Goal: Use online tool/utility: Use online tool/utility

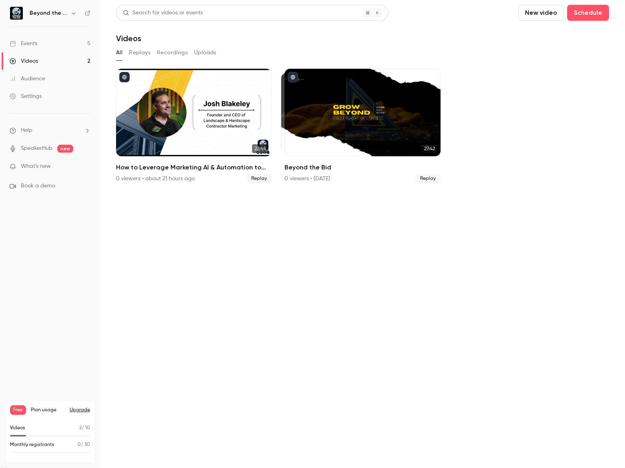
click at [194, 357] on section "Search for videos or events New video Schedule Videos All Replays Recordings Up…" at bounding box center [362, 234] width 493 height 459
click at [241, 388] on section "Search for videos or events New video Schedule Videos All Replays Recordings Up…" at bounding box center [362, 234] width 493 height 459
click at [49, 44] on link "Events 5" at bounding box center [50, 44] width 100 height 18
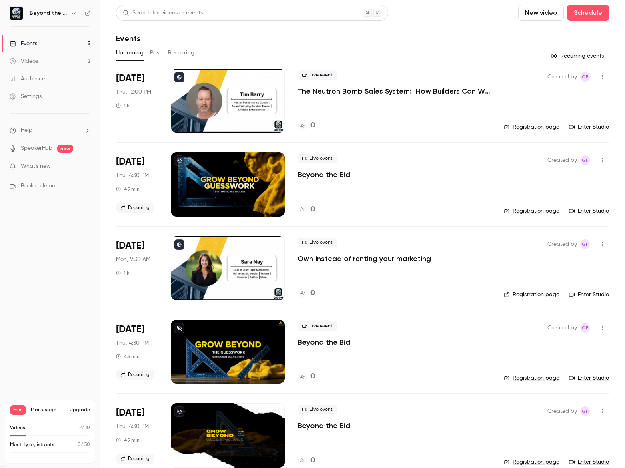
click at [211, 112] on div at bounding box center [228, 101] width 114 height 64
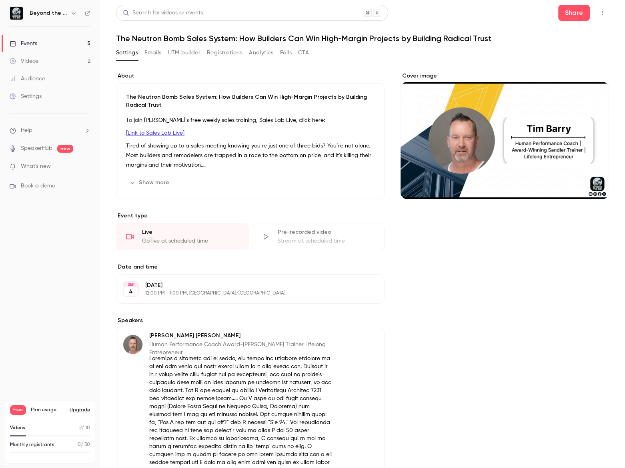
click at [474, 294] on div "Cover image" at bounding box center [504, 386] width 209 height 628
click at [599, 15] on icon "button" at bounding box center [602, 13] width 6 height 6
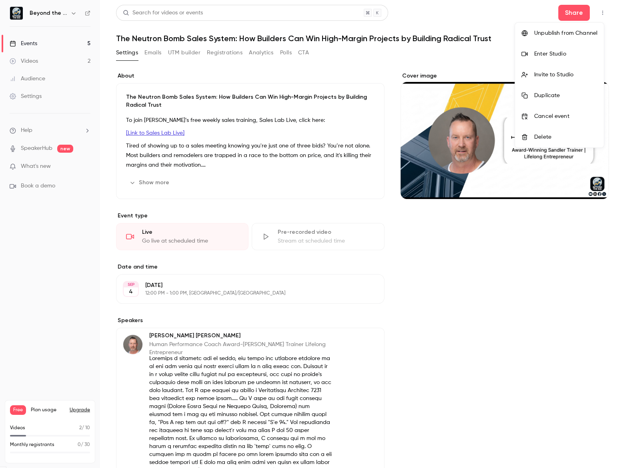
click at [570, 58] on li "Enter Studio" at bounding box center [559, 54] width 89 height 21
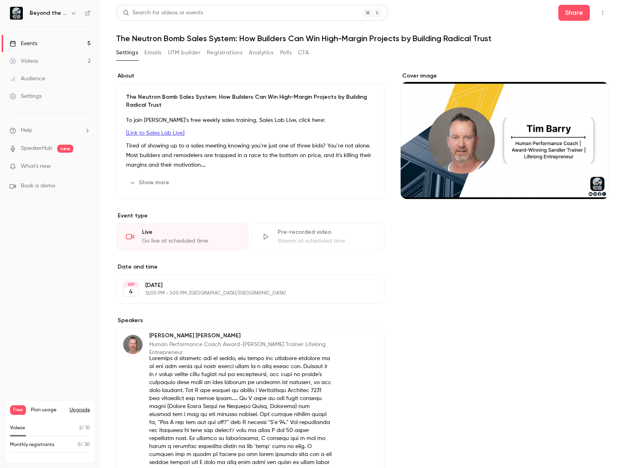
click at [24, 64] on div "Videos" at bounding box center [24, 61] width 28 height 8
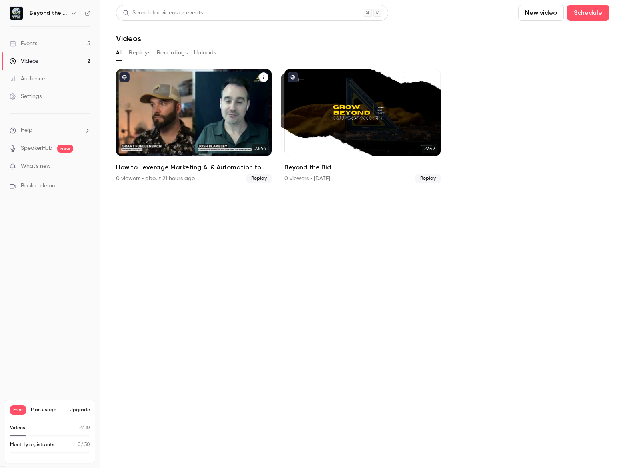
click at [173, 109] on div "How to Leverage Marketing AI & Automation to Boost Conversions" at bounding box center [194, 113] width 156 height 88
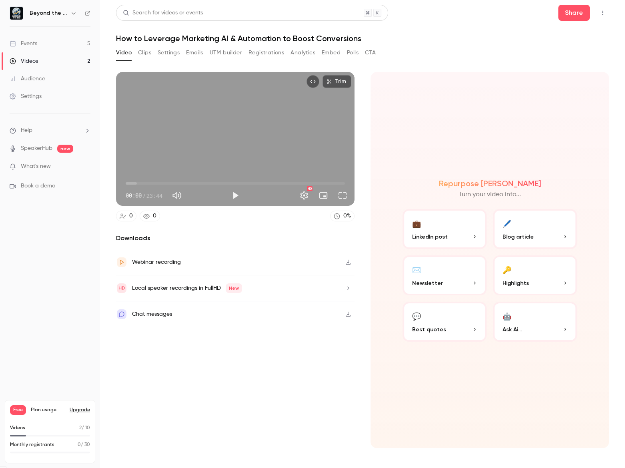
click at [228, 184] on span "00:00" at bounding box center [235, 183] width 219 height 13
type input "***"
click at [144, 52] on button "Clips" at bounding box center [144, 52] width 13 height 13
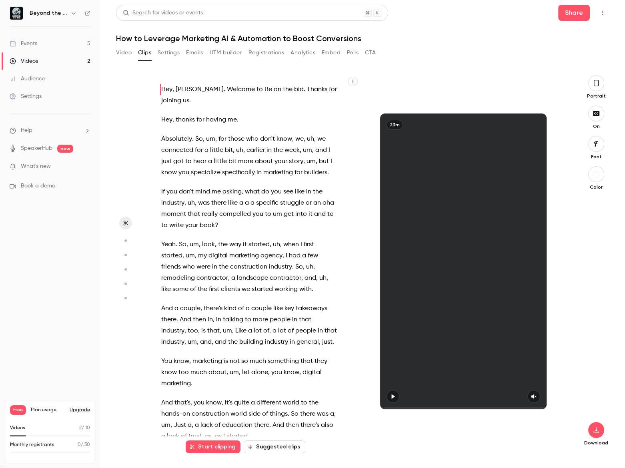
click at [291, 448] on button "Suggested clips" at bounding box center [275, 447] width 62 height 13
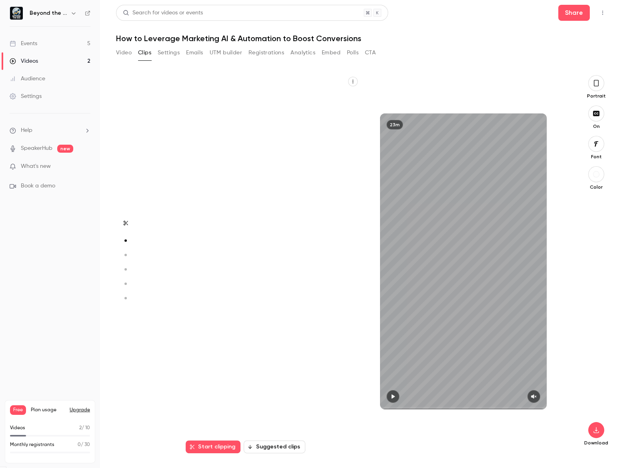
scroll to position [379, 0]
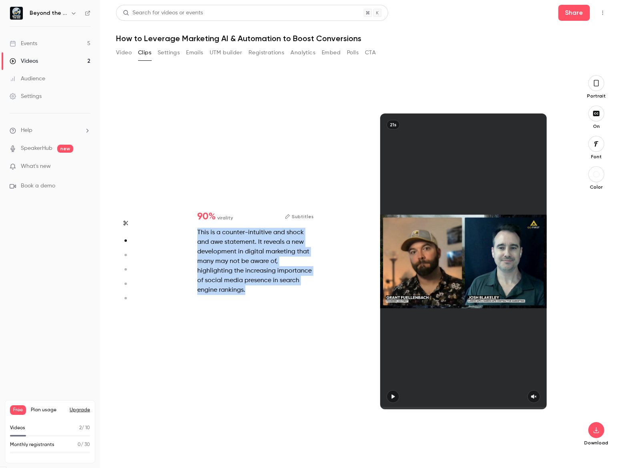
drag, startPoint x: 192, startPoint y: 230, endPoint x: 273, endPoint y: 293, distance: 103.2
click at [273, 293] on div "90 % virality Subtitles This is a counter-intuitive and shock and awe statement…" at bounding box center [255, 253] width 142 height 109
click at [201, 272] on div "This is a counter-intuitive and shock and awe statement. It reveals a new devel…" at bounding box center [255, 261] width 116 height 67
click at [283, 294] on div "This is a counter-intuitive and shock and awe statement. It reveals a new devel…" at bounding box center [255, 261] width 116 height 67
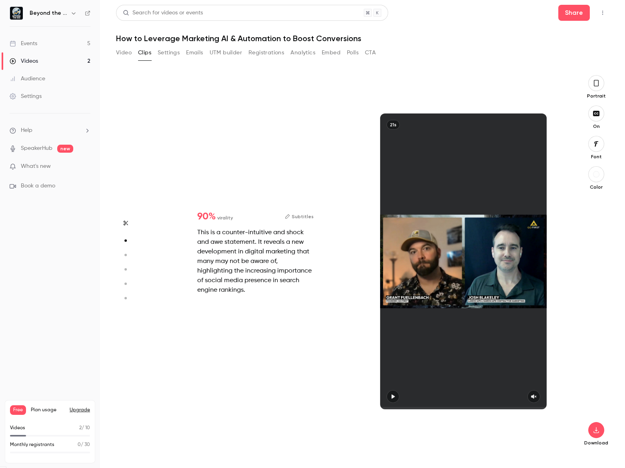
click at [324, 365] on div "90 % virality Subtitles This is a counter-intuitive and shock and awe statement…" at bounding box center [359, 261] width 416 height 372
click at [591, 76] on button "button" at bounding box center [596, 83] width 16 height 16
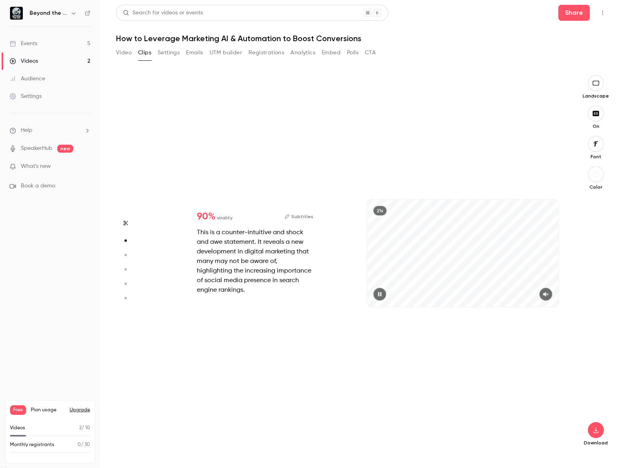
scroll to position [235, 0]
type input "*"
click at [27, 43] on div "Events" at bounding box center [24, 44] width 28 height 8
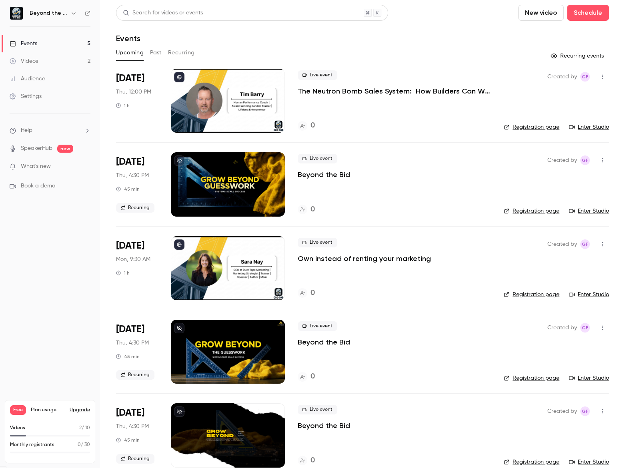
click at [371, 48] on div "Upcoming Past Recurring" at bounding box center [362, 52] width 493 height 13
click at [164, 52] on div "Upcoming Past Recurring" at bounding box center [362, 52] width 493 height 13
click at [156, 53] on button "Past" at bounding box center [156, 52] width 12 height 13
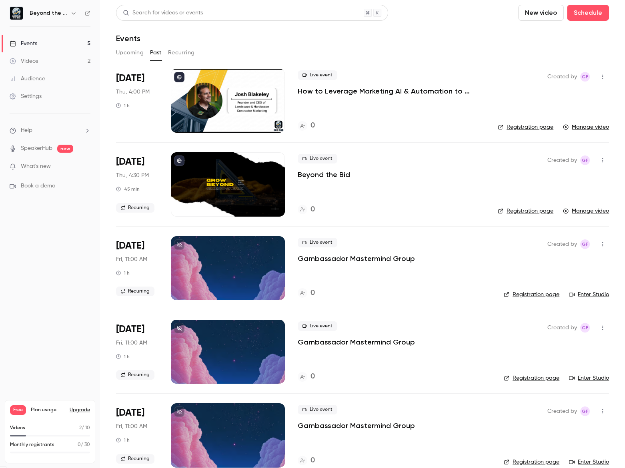
click at [329, 93] on p "How to Leverage Marketing AI & Automation to Boost Conversions" at bounding box center [391, 91] width 187 height 10
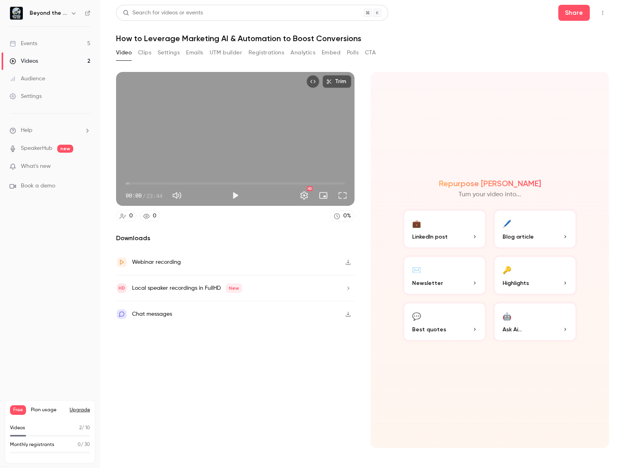
click at [147, 54] on button "Clips" at bounding box center [144, 52] width 13 height 13
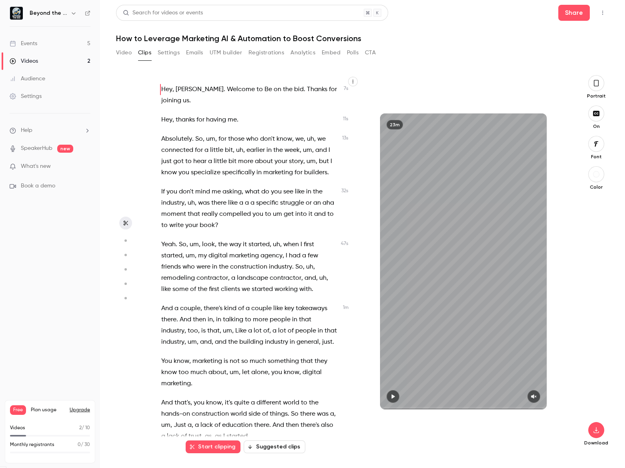
scroll to position [254, 0]
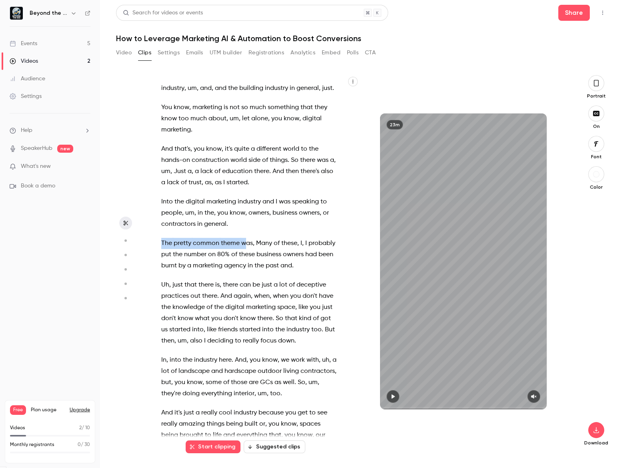
drag, startPoint x: 161, startPoint y: 255, endPoint x: 244, endPoint y: 255, distance: 82.8
click at [244, 255] on p "The pretty common theme was , Many of these , I , I probably put the number on …" at bounding box center [249, 255] width 176 height 34
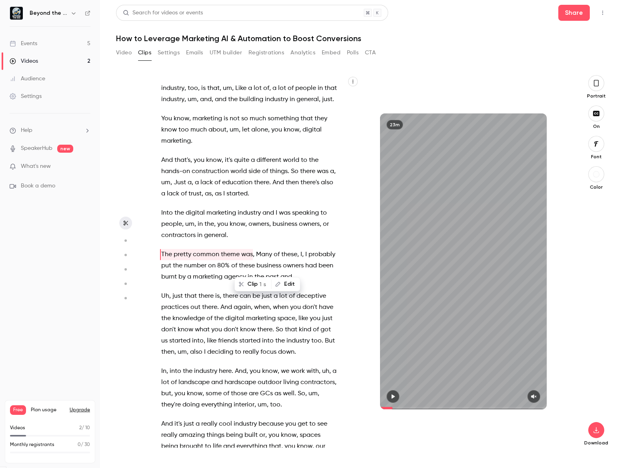
click at [256, 260] on span "Many" at bounding box center [264, 254] width 16 height 11
click at [236, 283] on p "The pretty common theme was , Many of these , I , I probably put the number on …" at bounding box center [249, 266] width 176 height 34
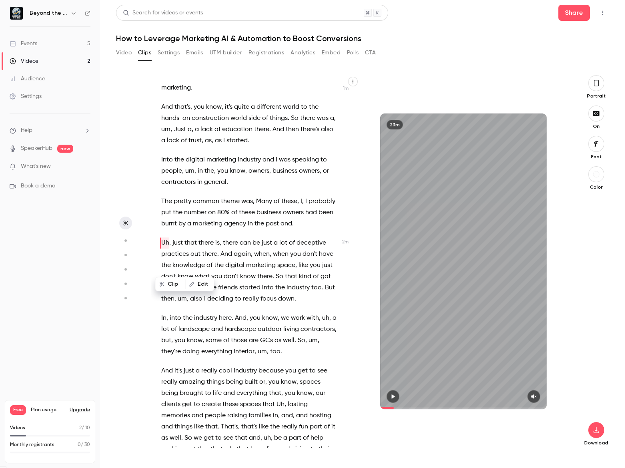
click at [244, 249] on span "can" at bounding box center [245, 243] width 11 height 11
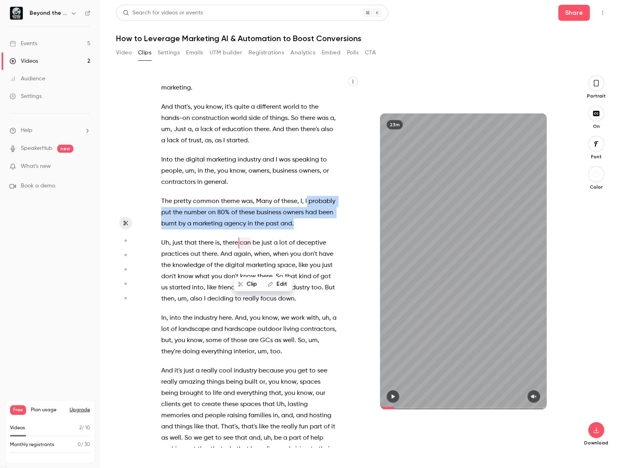
drag, startPoint x: 306, startPoint y: 214, endPoint x: 313, endPoint y: 248, distance: 35.1
click at [313, 230] on p "The pretty common theme was , Many of these , I , I probably put the number on …" at bounding box center [249, 213] width 176 height 34
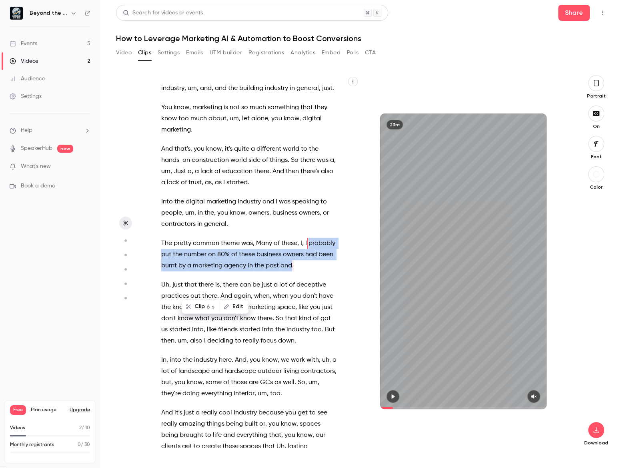
click at [216, 260] on span "on" at bounding box center [212, 254] width 8 height 11
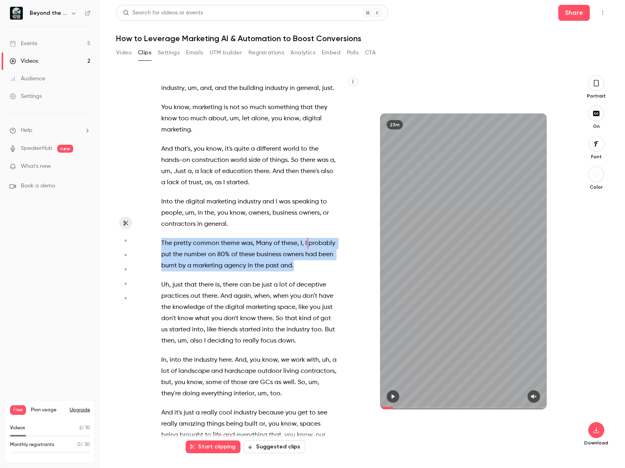
drag, startPoint x: 161, startPoint y: 255, endPoint x: 205, endPoint y: 286, distance: 53.7
click at [205, 272] on p "The pretty common theme was , Many of these , I , I probably put the number on …" at bounding box center [249, 255] width 176 height 34
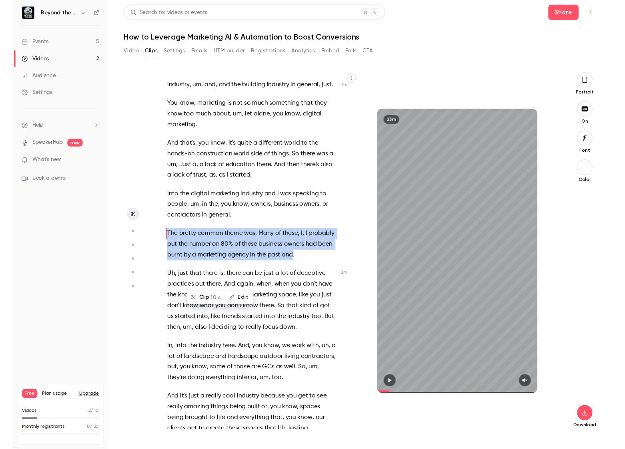
scroll to position [243, 0]
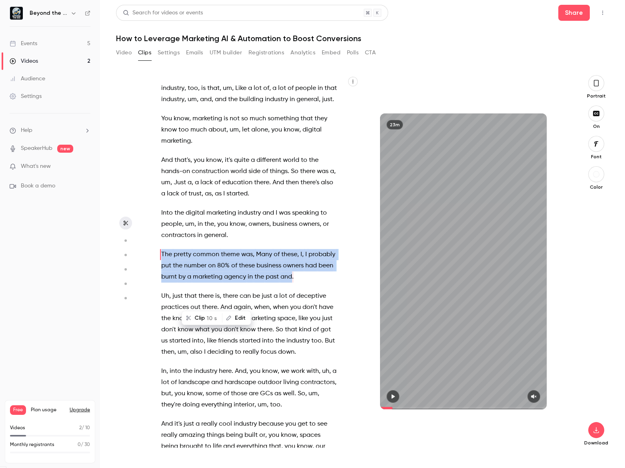
click at [204, 315] on button "Clip 10 s" at bounding box center [201, 318] width 39 height 13
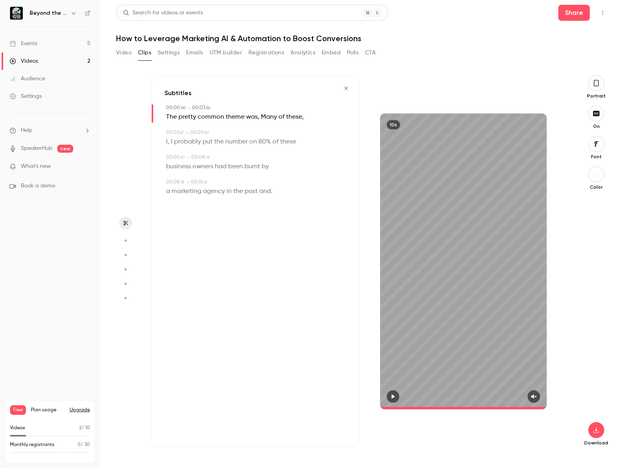
type input "*"
click at [603, 432] on button "button" at bounding box center [596, 430] width 16 height 16
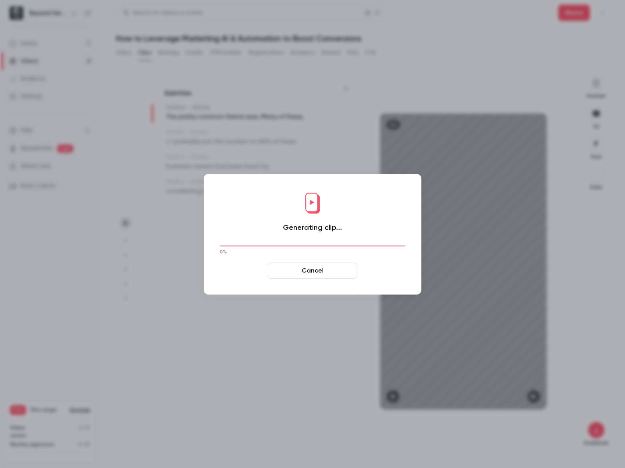
click at [301, 266] on button "Cancel" at bounding box center [313, 271] width 90 height 16
click at [328, 274] on button "Cancel" at bounding box center [313, 271] width 90 height 16
click at [303, 265] on button "Cancel" at bounding box center [313, 271] width 90 height 16
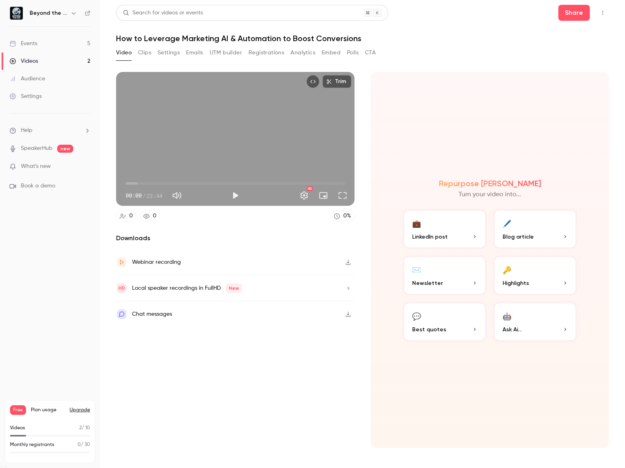
click at [148, 54] on button "Clips" at bounding box center [144, 52] width 13 height 13
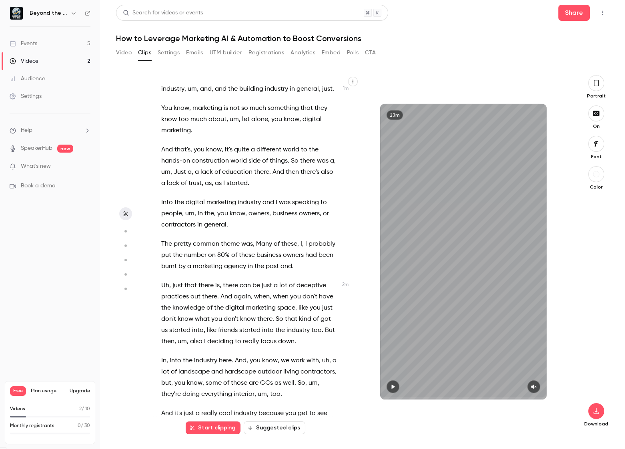
scroll to position [254, 0]
click at [167, 249] on span "The" at bounding box center [166, 243] width 11 height 11
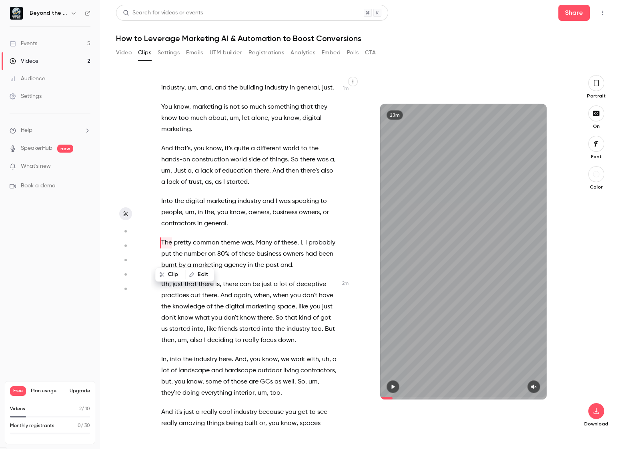
scroll to position [252, 0]
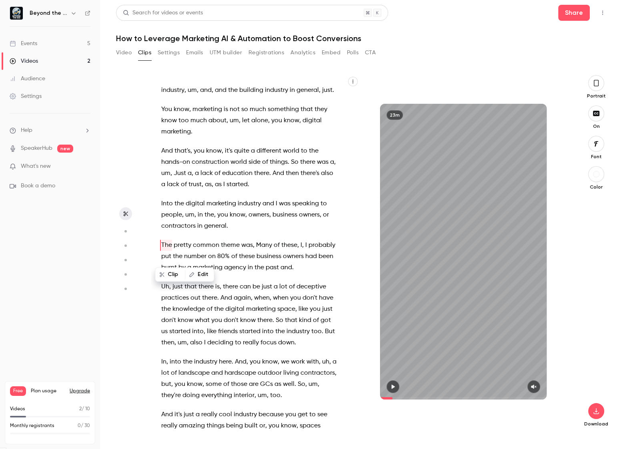
click at [182, 251] on span "pretty" at bounding box center [183, 245] width 18 height 11
click at [163, 251] on span "The" at bounding box center [166, 245] width 11 height 11
click at [392, 387] on icon "button" at bounding box center [392, 387] width 3 height 4
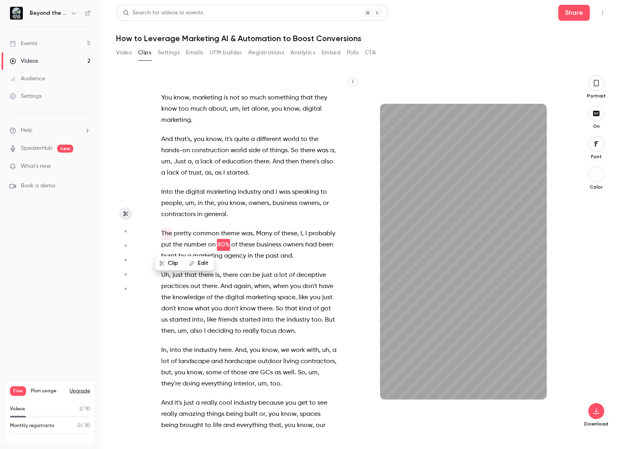
drag, startPoint x: 144, startPoint y: 1, endPoint x: 274, endPoint y: 337, distance: 360.7
click at [260, 326] on span "started" at bounding box center [249, 320] width 21 height 11
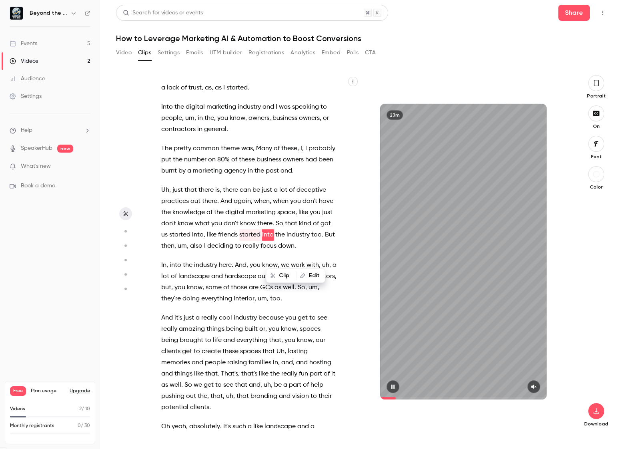
scroll to position [350, 0]
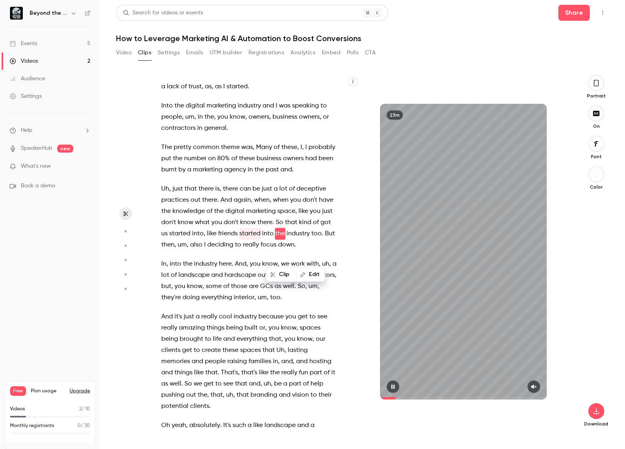
click at [387, 387] on button "button" at bounding box center [392, 387] width 13 height 13
click at [529, 387] on button "button" at bounding box center [533, 387] width 13 height 13
click at [167, 153] on span "The" at bounding box center [166, 147] width 11 height 11
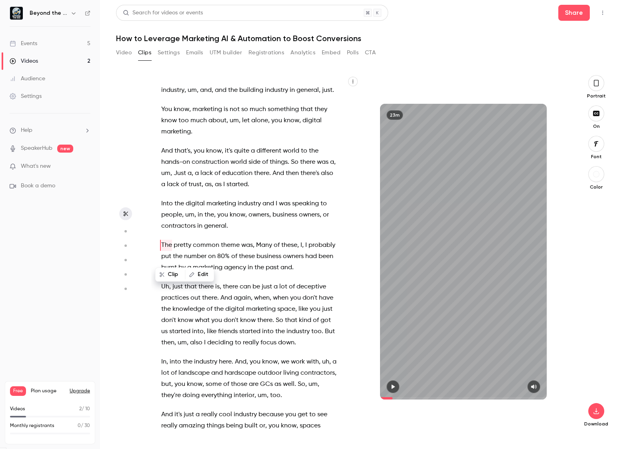
click at [395, 391] on button "button" at bounding box center [392, 387] width 13 height 13
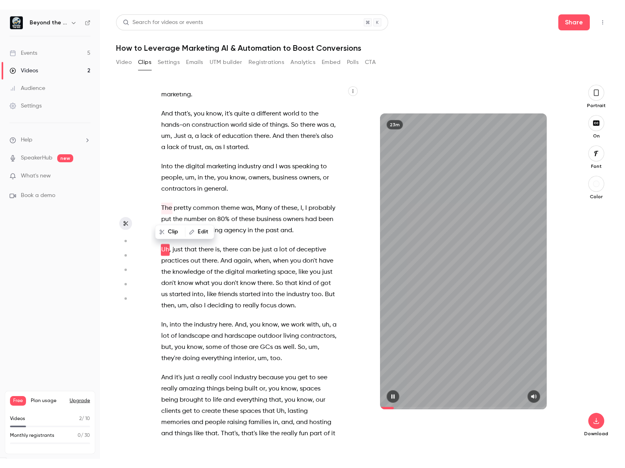
scroll to position [305, 0]
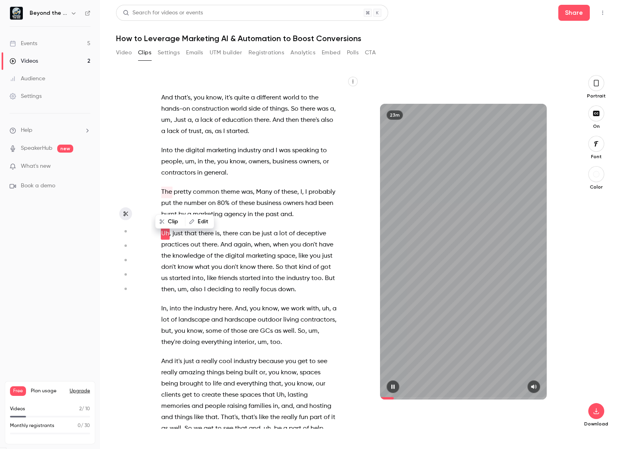
click at [395, 386] on icon "button" at bounding box center [392, 387] width 6 height 6
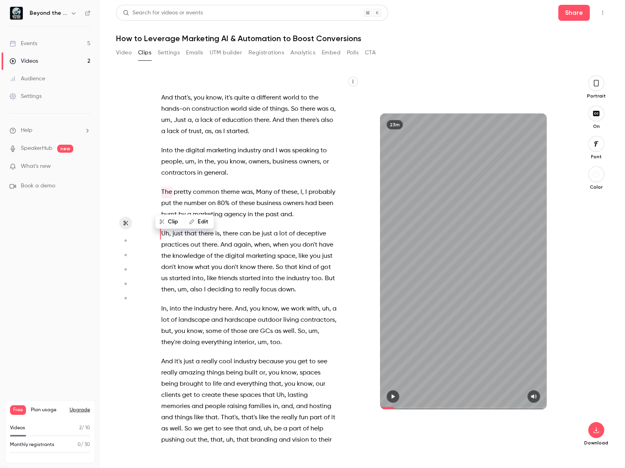
click at [168, 198] on span "The" at bounding box center [166, 192] width 11 height 11
click at [390, 395] on icon "button" at bounding box center [392, 397] width 6 height 6
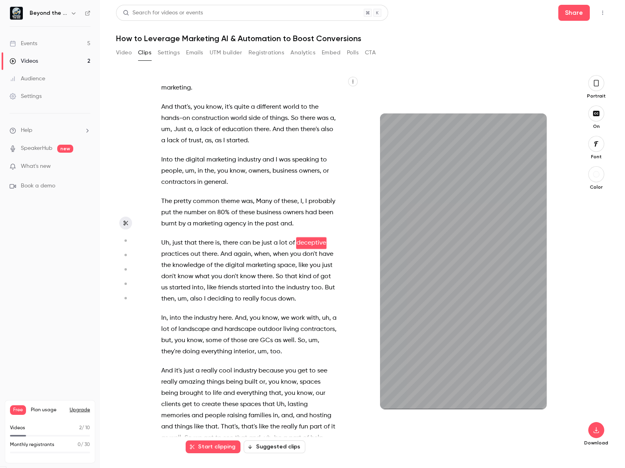
click at [163, 207] on span "The" at bounding box center [166, 201] width 11 height 11
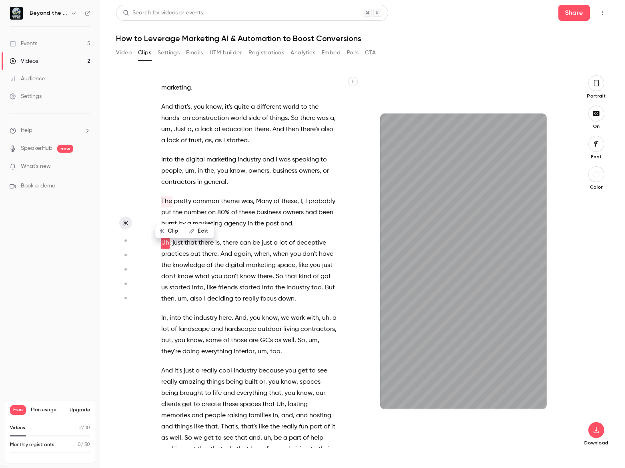
click at [392, 268] on div "Hey , [PERSON_NAME] . Welcome to Be on the bid . Thanks for joining us . Hey , …" at bounding box center [359, 261] width 416 height 372
click at [483, 288] on div "23m" at bounding box center [463, 262] width 166 height 296
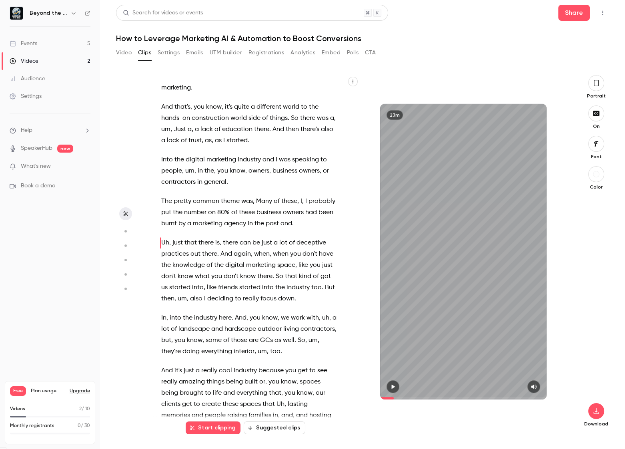
click at [257, 207] on span "Many" at bounding box center [264, 201] width 16 height 11
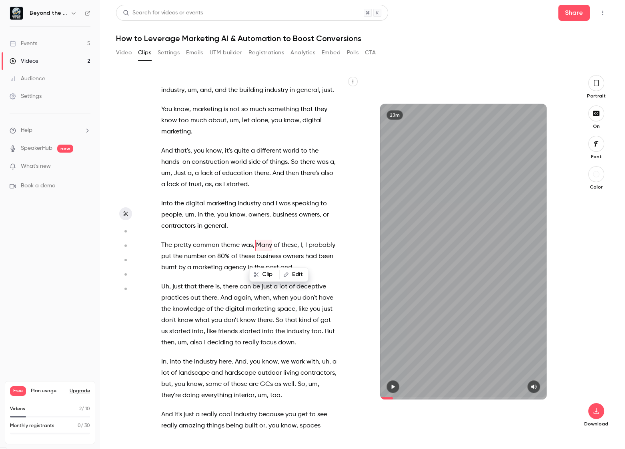
click at [395, 384] on icon "button" at bounding box center [392, 387] width 6 height 6
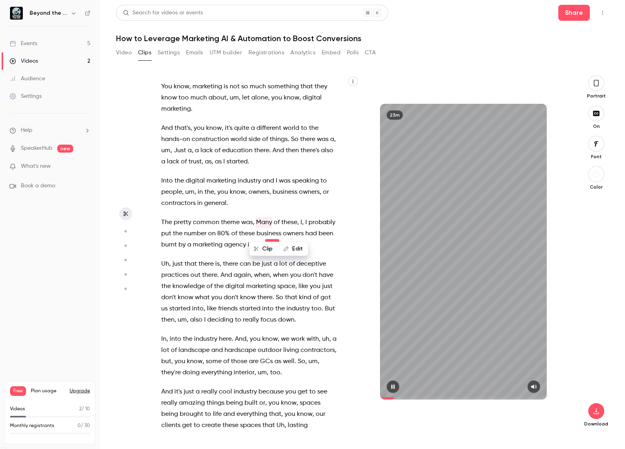
scroll to position [286, 0]
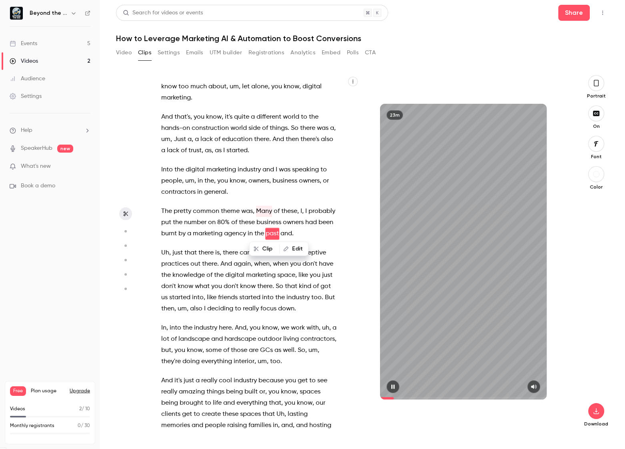
click at [397, 382] on div at bounding box center [463, 387] width 166 height 13
click at [386, 385] on button "button" at bounding box center [392, 387] width 13 height 13
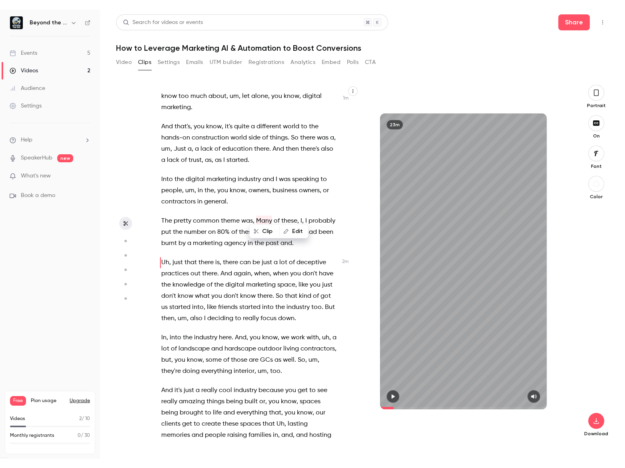
scroll to position [305, 0]
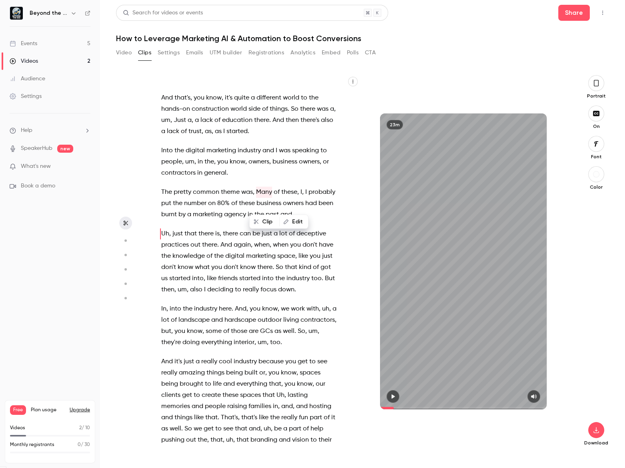
click at [264, 198] on span "Many" at bounding box center [264, 192] width 16 height 11
click at [262, 198] on span "Many" at bounding box center [264, 192] width 16 height 11
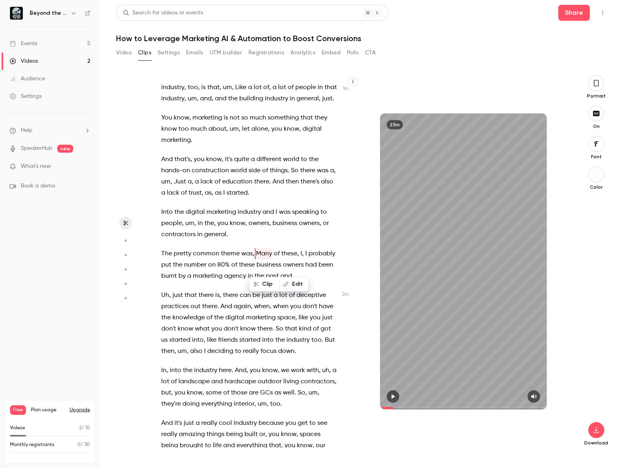
scroll to position [243, 0]
click at [395, 395] on icon "button" at bounding box center [392, 397] width 6 height 6
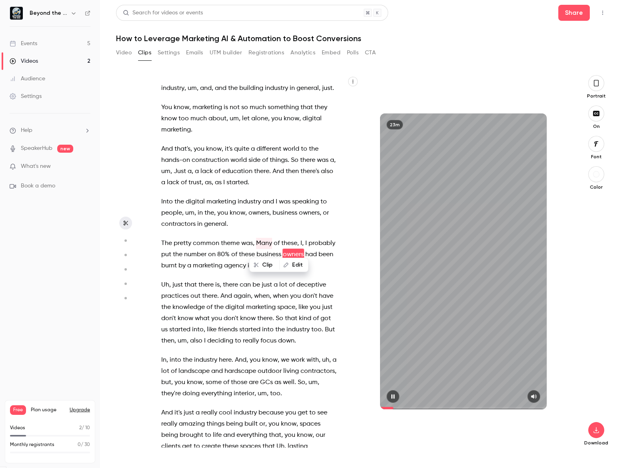
scroll to position [265, 0]
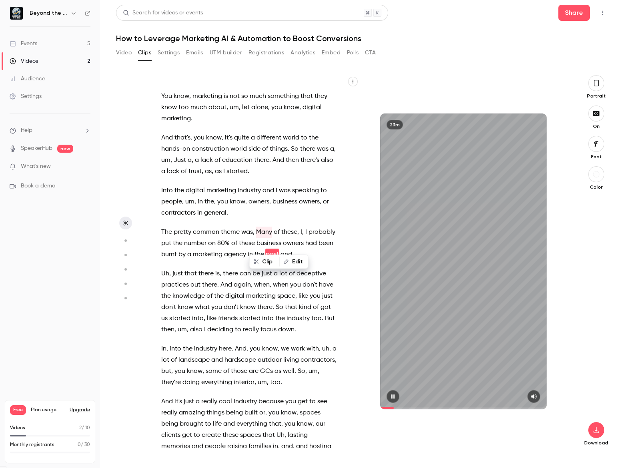
click at [395, 395] on icon "button" at bounding box center [392, 397] width 6 height 6
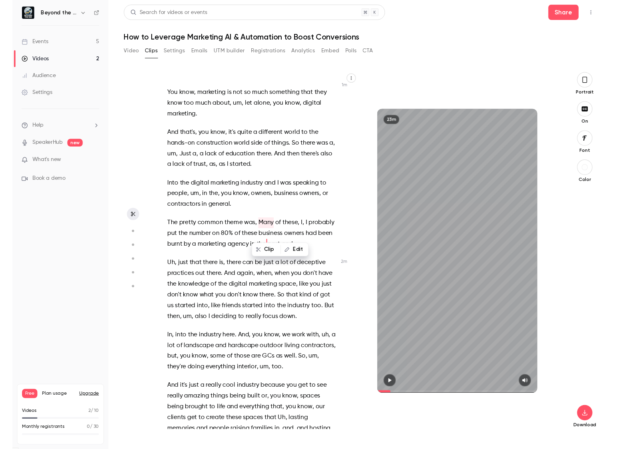
scroll to position [276, 0]
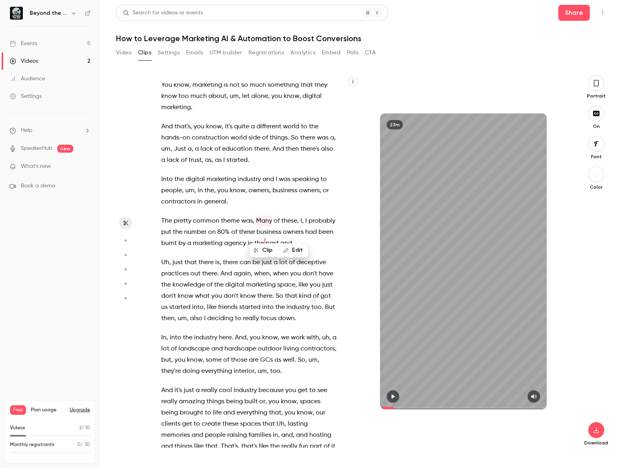
click at [258, 227] on span "Many" at bounding box center [264, 221] width 16 height 11
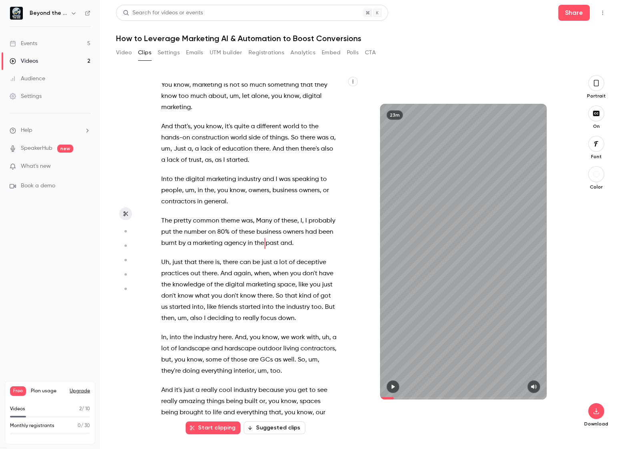
click at [219, 208] on span "general" at bounding box center [215, 201] width 22 height 11
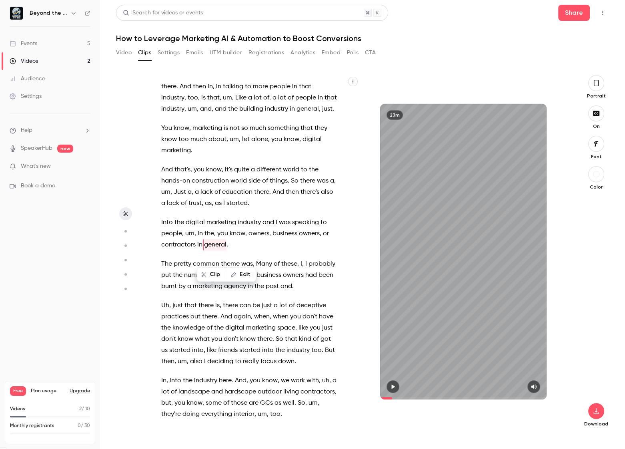
click at [396, 385] on button "button" at bounding box center [392, 387] width 13 height 13
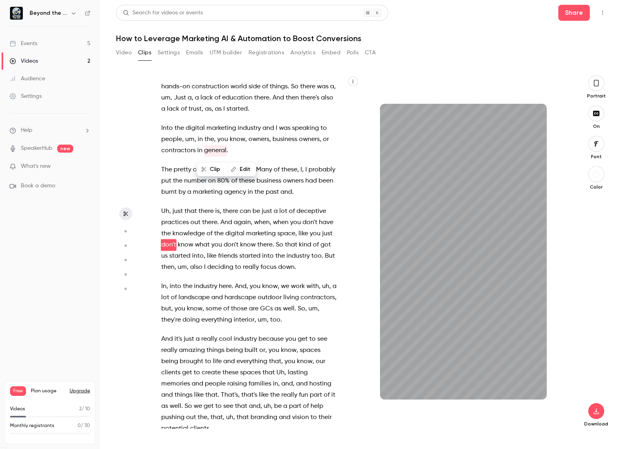
scroll to position [339, 0]
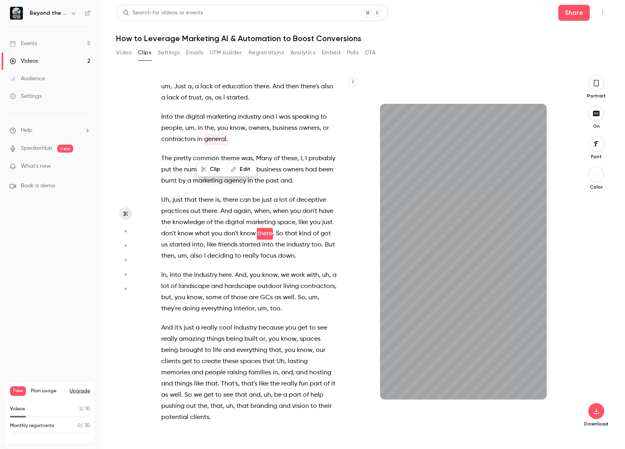
click at [250, 181] on div "Clip Edit" at bounding box center [229, 170] width 53 height 26
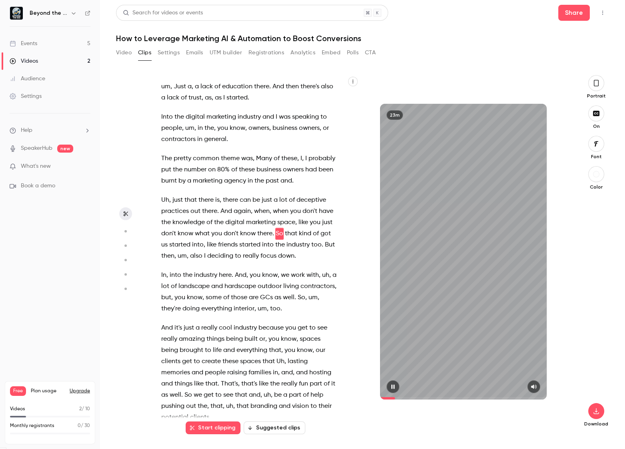
click at [230, 176] on span "80%" at bounding box center [223, 169] width 12 height 11
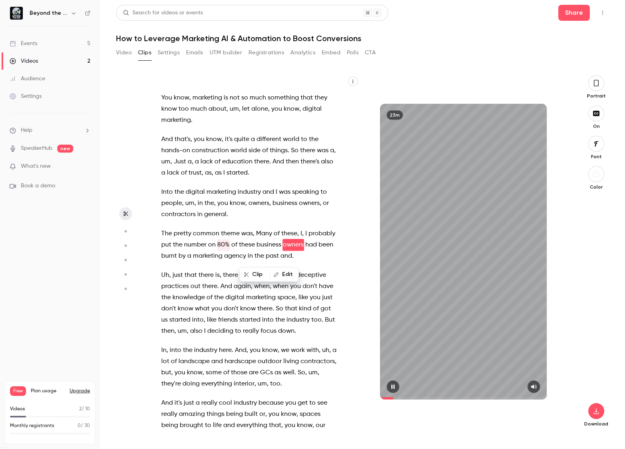
scroll to position [275, 0]
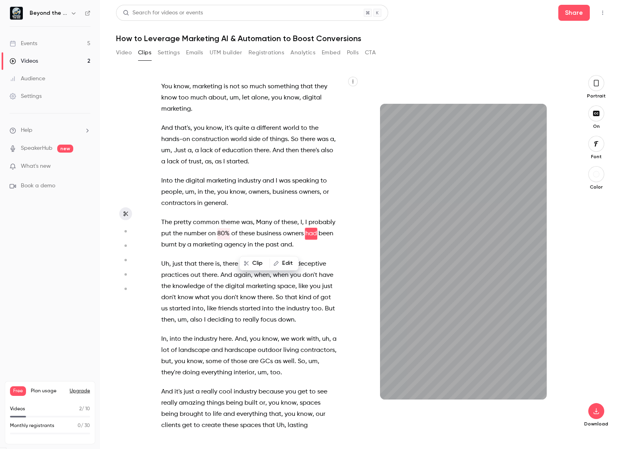
click at [263, 228] on span "Many" at bounding box center [264, 222] width 16 height 11
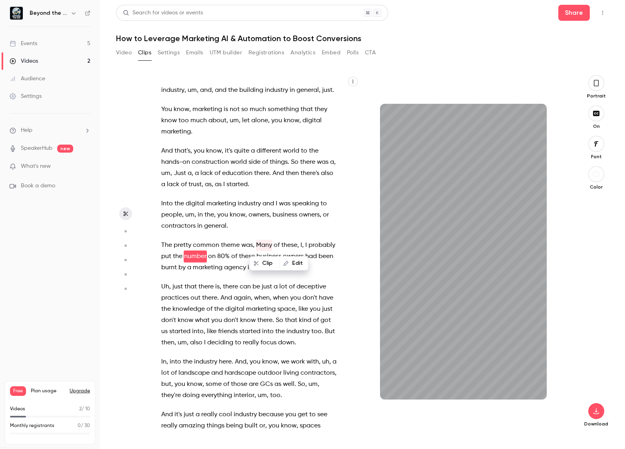
scroll to position [264, 0]
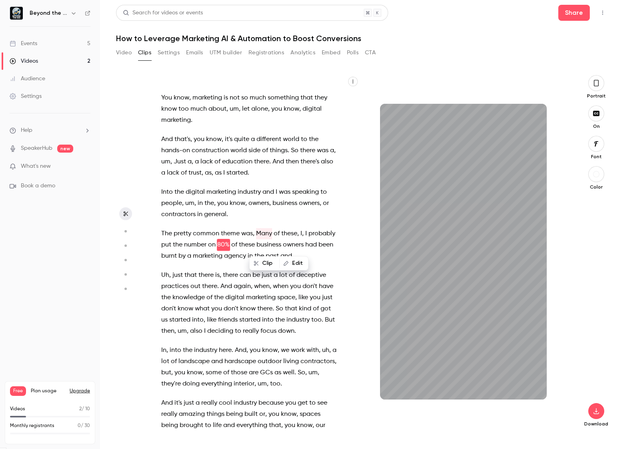
click at [300, 240] on span "I" at bounding box center [301, 233] width 2 height 11
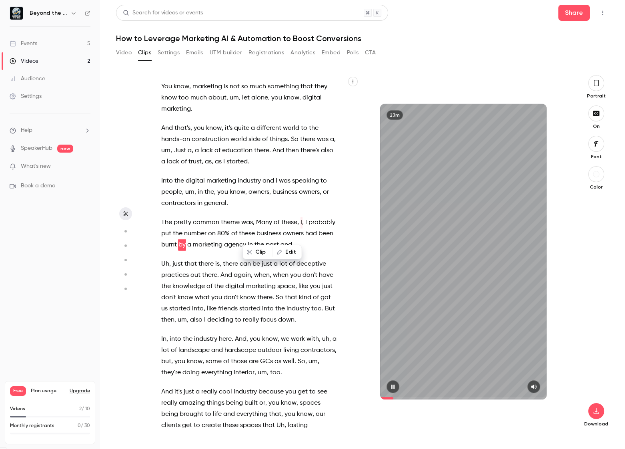
click at [388, 391] on button "button" at bounding box center [392, 387] width 13 height 13
click at [300, 226] on span at bounding box center [300, 223] width 2 height 6
click at [394, 382] on button "button" at bounding box center [392, 387] width 13 height 13
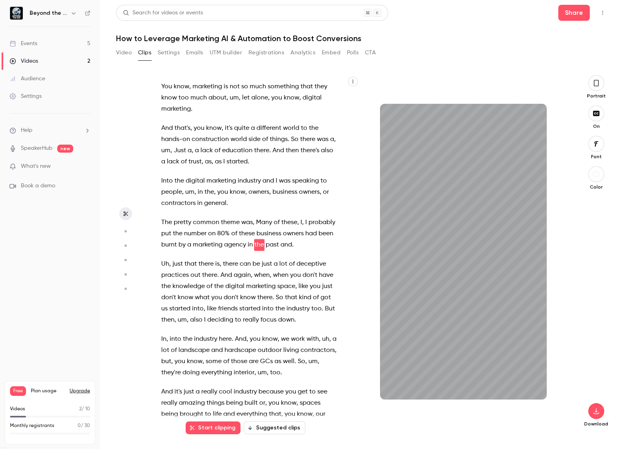
click at [299, 238] on p "The pretty common theme was , Many of these , I , I probably put the number on …" at bounding box center [249, 234] width 176 height 34
click at [302, 220] on span "," at bounding box center [303, 222] width 2 height 11
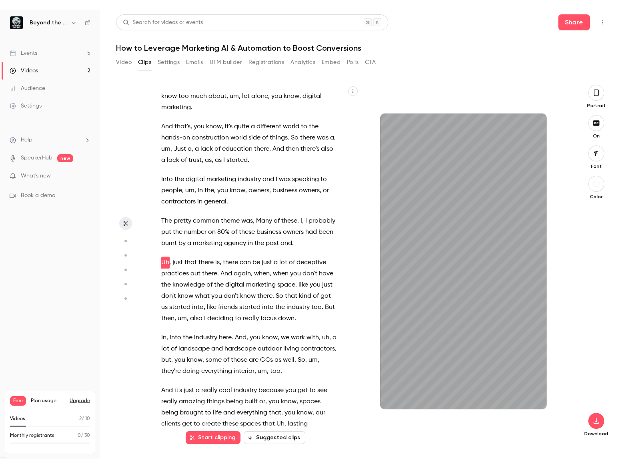
scroll to position [305, 0]
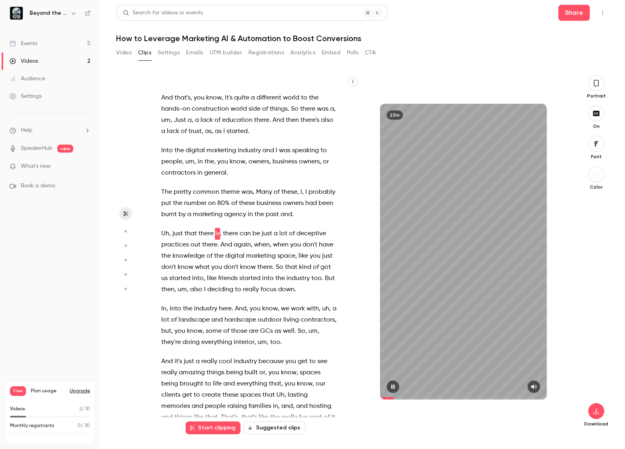
click at [395, 387] on button "button" at bounding box center [392, 387] width 13 height 13
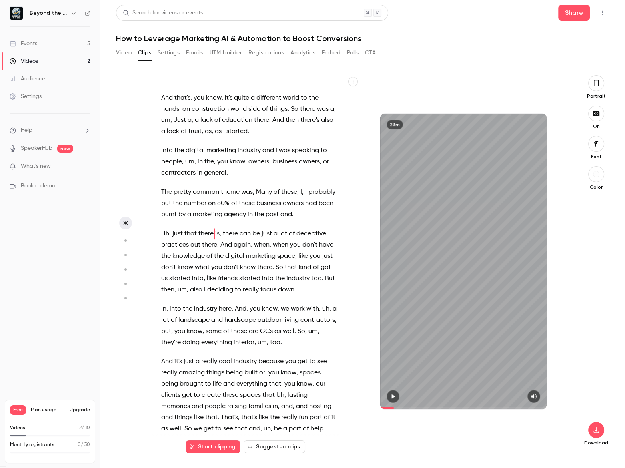
drag, startPoint x: 264, startPoint y: 0, endPoint x: 54, endPoint y: 334, distance: 394.8
click at [54, 334] on nav "Beyond the Bid Events 5 Videos 2 Audience Settings Help SpeakerHub new What's n…" at bounding box center [50, 234] width 100 height 468
click at [300, 198] on span "I" at bounding box center [301, 192] width 2 height 11
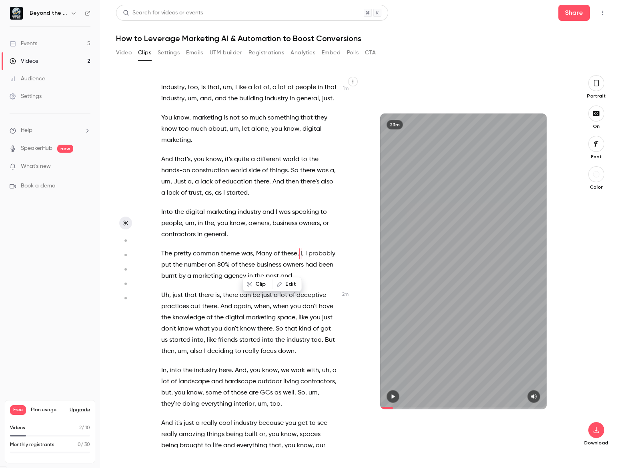
scroll to position [243, 0]
click at [258, 289] on button "Clip" at bounding box center [257, 284] width 29 height 13
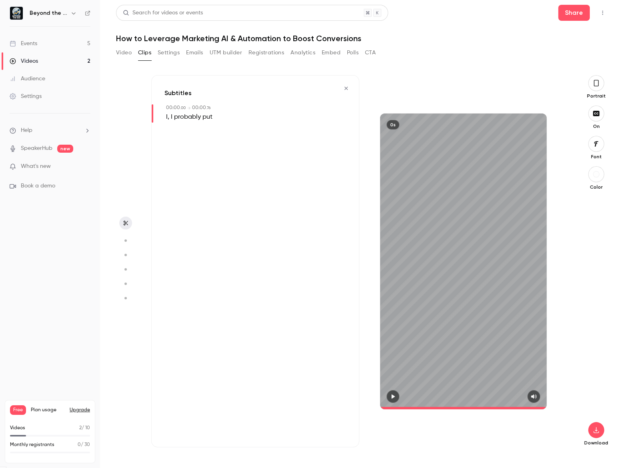
type input "*"
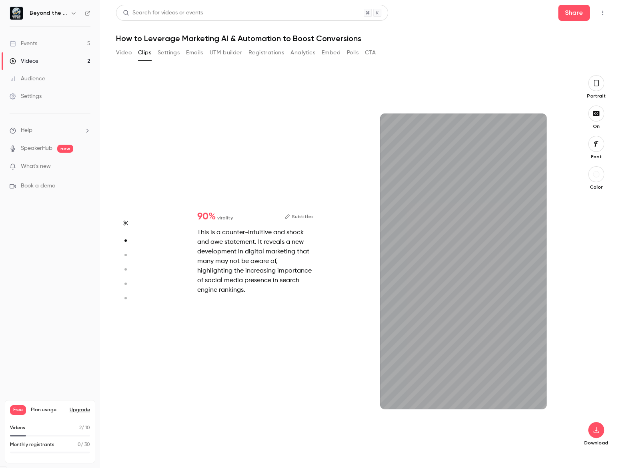
type input "*"
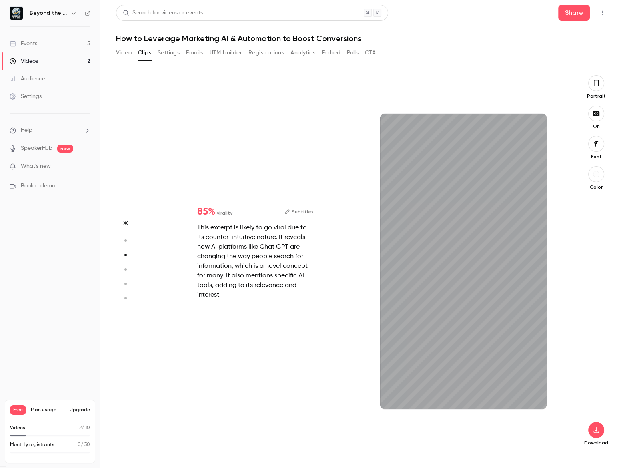
type input "*"
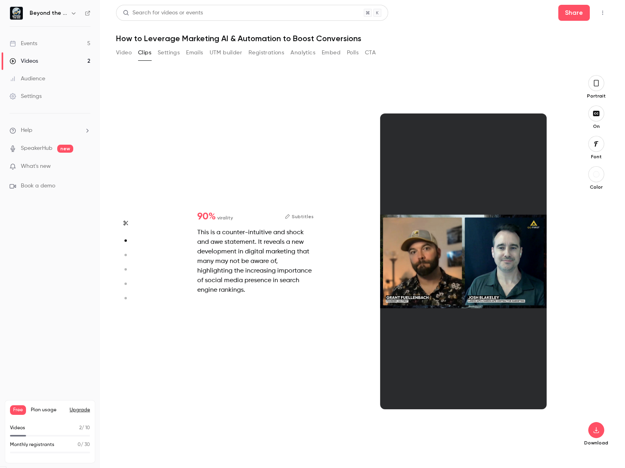
scroll to position [379, 0]
click at [429, 353] on div at bounding box center [463, 262] width 166 height 296
click at [596, 77] on button "button" at bounding box center [596, 83] width 16 height 16
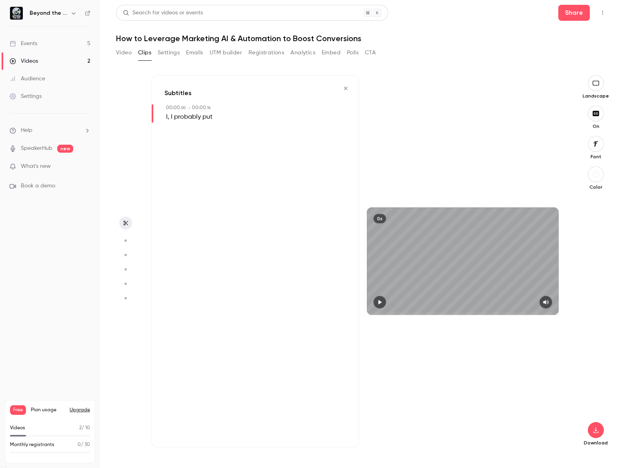
scroll to position [0, 0]
drag, startPoint x: 349, startPoint y: 86, endPoint x: 386, endPoint y: 67, distance: 42.4
click at [347, 86] on icon "button" at bounding box center [345, 89] width 6 height 6
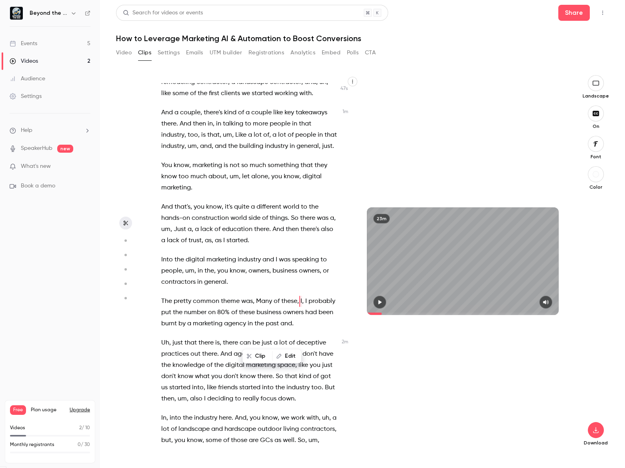
scroll to position [170, 0]
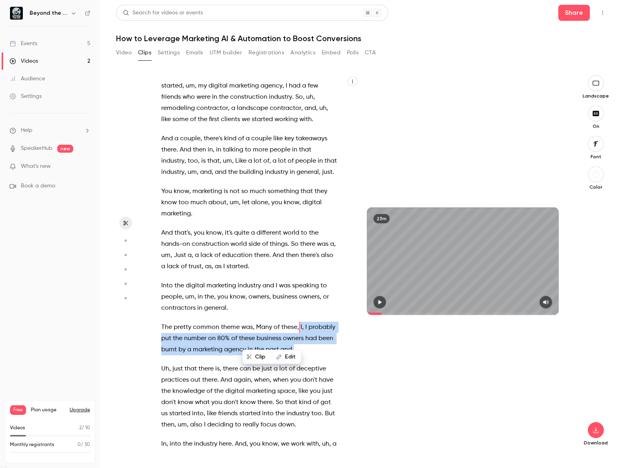
drag, startPoint x: 300, startPoint y: 338, endPoint x: 303, endPoint y: 375, distance: 37.3
click at [303, 355] on p "The pretty common theme was , Many of these , I , I probably put the number on …" at bounding box center [249, 339] width 176 height 34
click at [304, 333] on span at bounding box center [305, 327] width 2 height 11
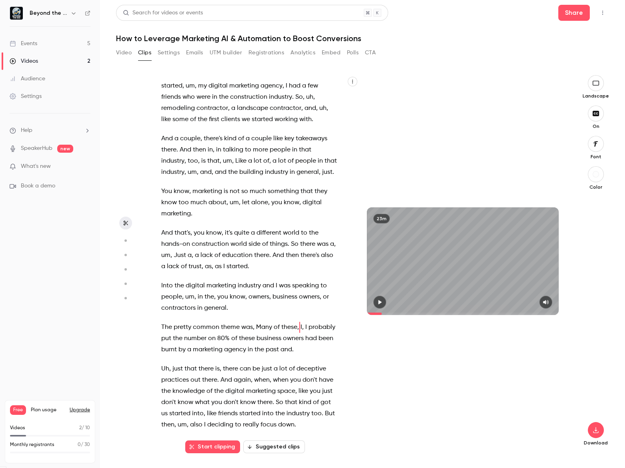
click at [307, 331] on span at bounding box center [308, 327] width 2 height 6
click at [305, 333] on span "I" at bounding box center [306, 327] width 2 height 11
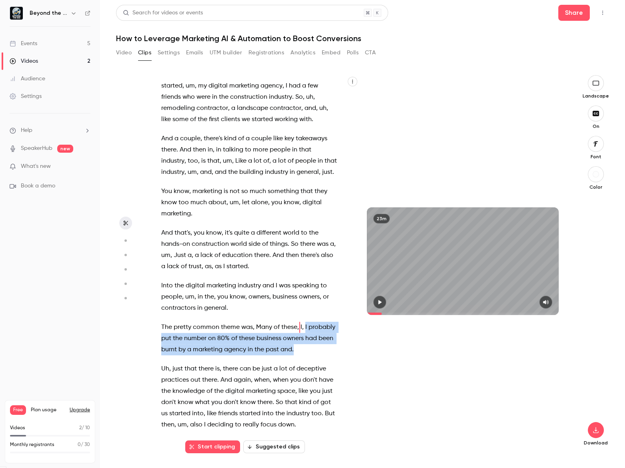
drag, startPoint x: 304, startPoint y: 338, endPoint x: 321, endPoint y: 369, distance: 36.0
click at [321, 355] on p "The pretty common theme was , Many of these , I , I probably put the number on …" at bounding box center [249, 339] width 176 height 34
click at [200, 391] on button "Clip 6 s" at bounding box center [200, 390] width 37 height 13
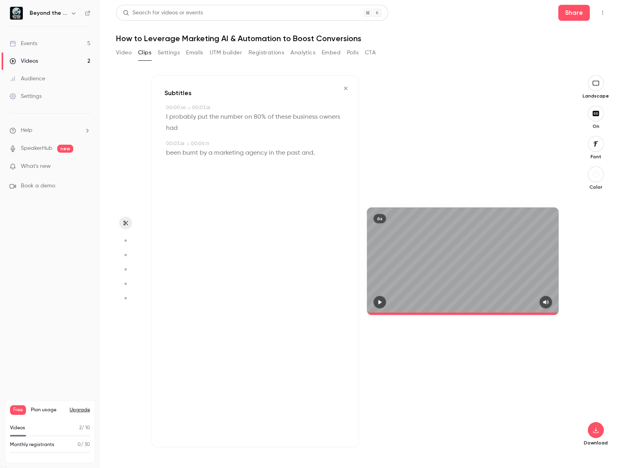
type input "*"
click at [601, 110] on button "button" at bounding box center [595, 114] width 16 height 16
click at [595, 422] on button "button" at bounding box center [595, 430] width 16 height 16
click at [509, 420] on span "High quality requires longer processing" at bounding box center [535, 423] width 91 height 8
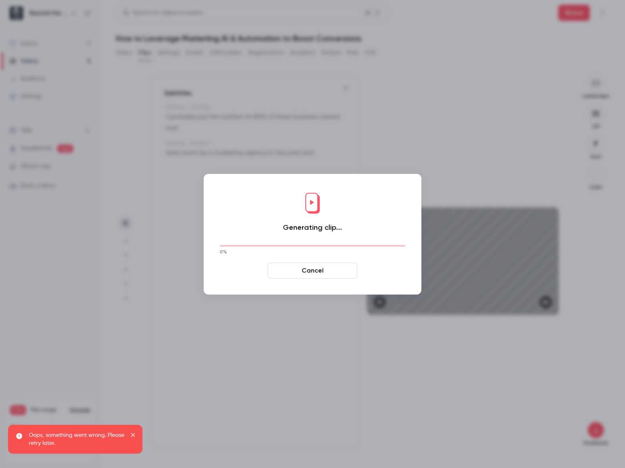
click at [130, 436] on icon "close" at bounding box center [133, 435] width 6 height 6
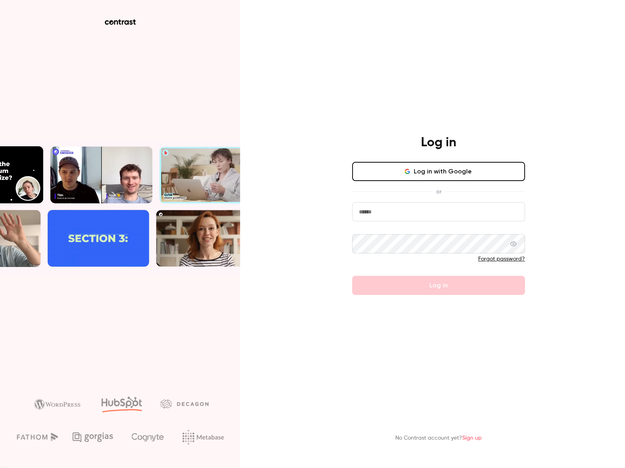
click at [449, 175] on button "Log in with Google" at bounding box center [438, 171] width 173 height 19
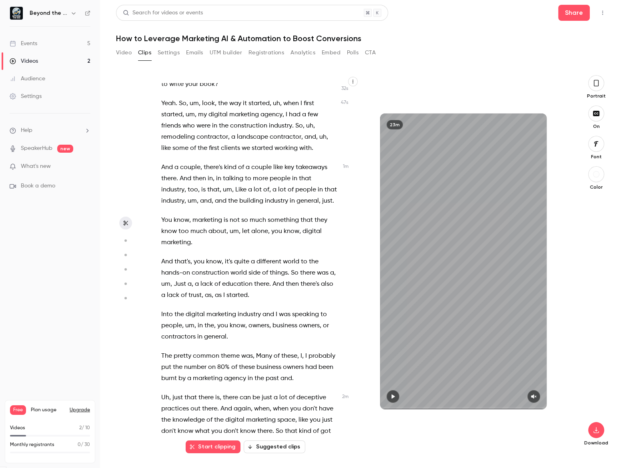
scroll to position [254, 0]
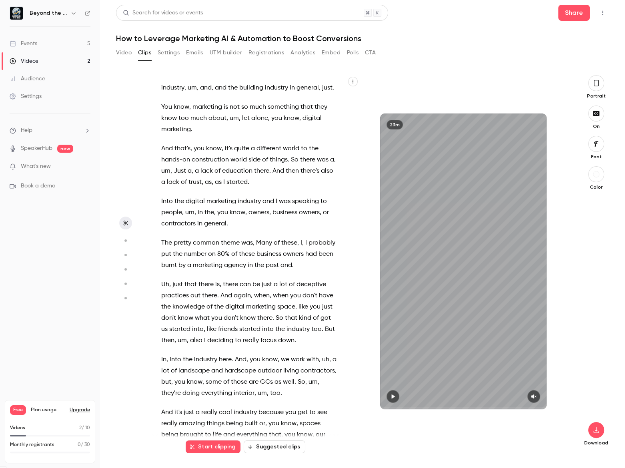
click at [304, 246] on span at bounding box center [305, 243] width 2 height 6
click at [305, 249] on span "I" at bounding box center [306, 243] width 2 height 11
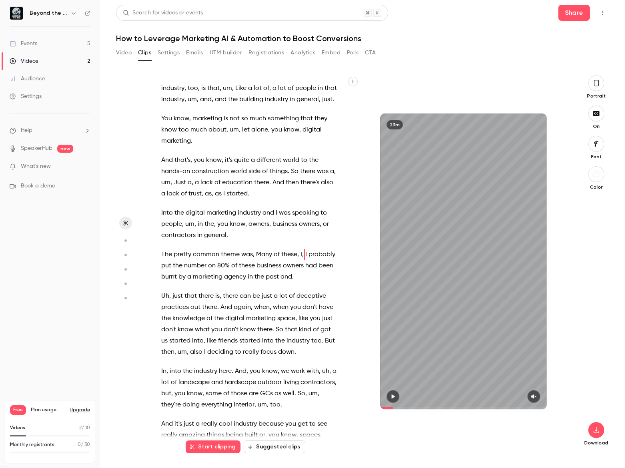
click at [307, 258] on span at bounding box center [308, 255] width 2 height 6
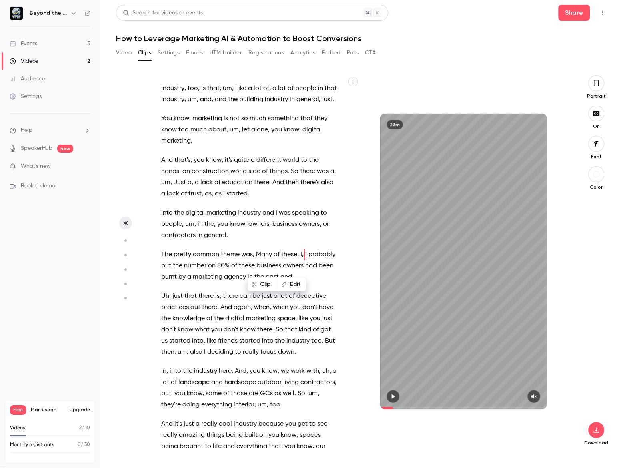
click at [305, 260] on span "I" at bounding box center [306, 254] width 2 height 11
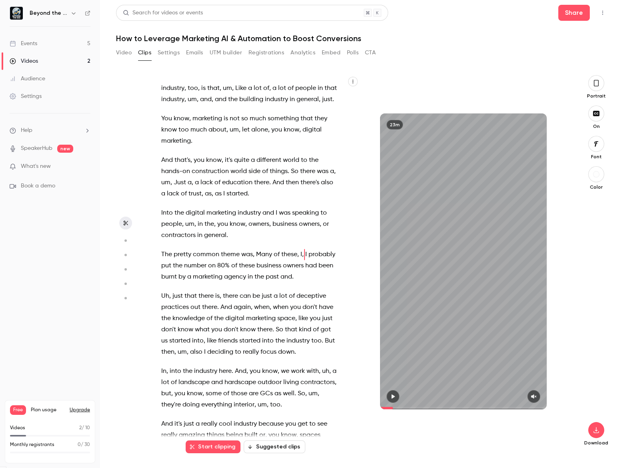
click at [391, 394] on icon "button" at bounding box center [392, 397] width 6 height 6
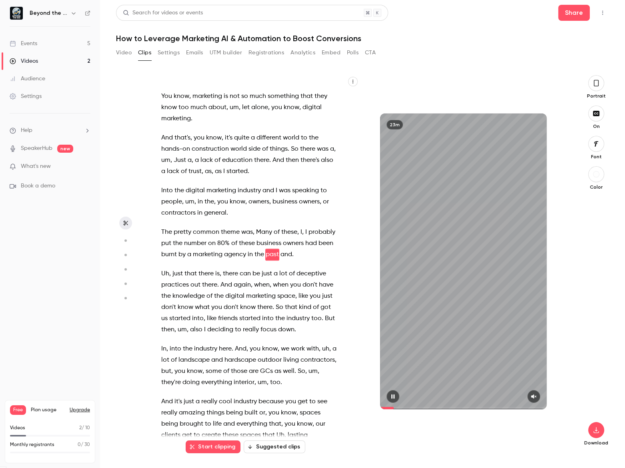
scroll to position [276, 0]
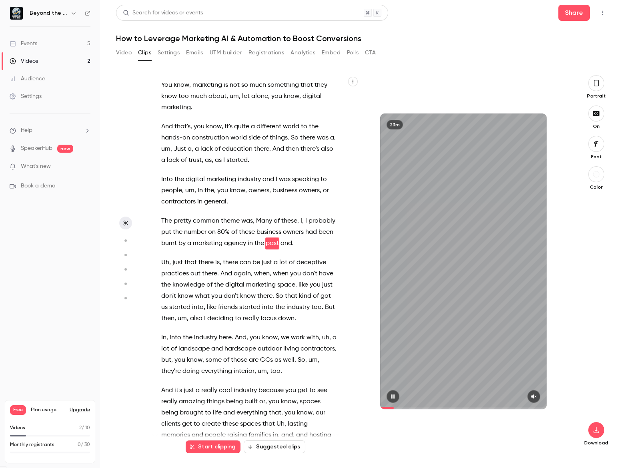
drag, startPoint x: 330, startPoint y: 0, endPoint x: 528, endPoint y: 400, distance: 446.4
click at [528, 400] on button "button" at bounding box center [533, 396] width 13 height 13
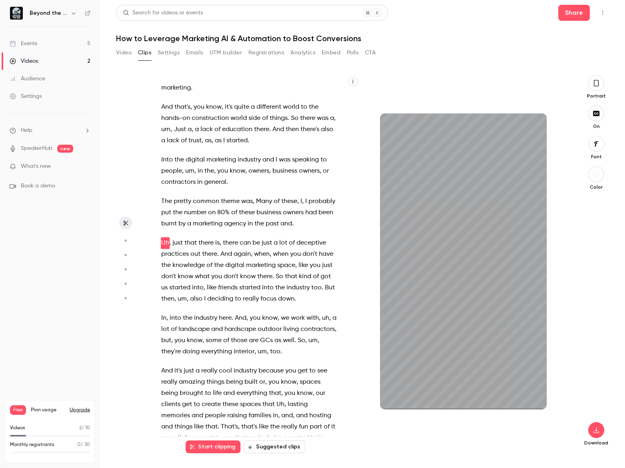
click at [305, 207] on span "I" at bounding box center [306, 201] width 2 height 11
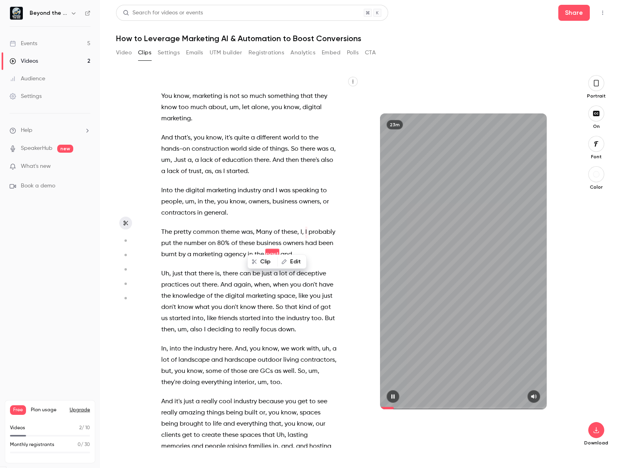
scroll to position [276, 0]
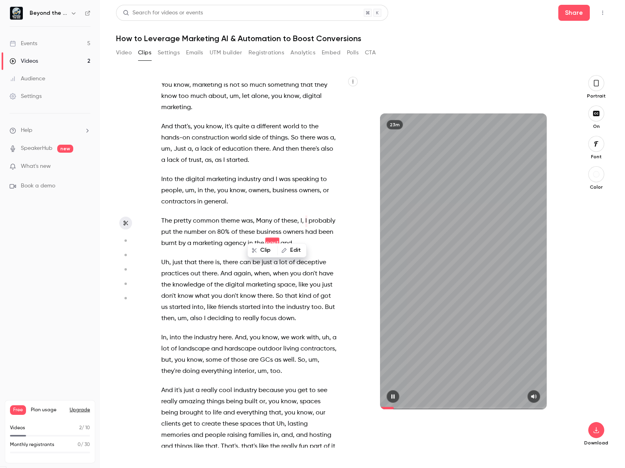
click at [390, 398] on icon "button" at bounding box center [392, 397] width 6 height 6
click at [240, 280] on span "again" at bounding box center [242, 273] width 17 height 11
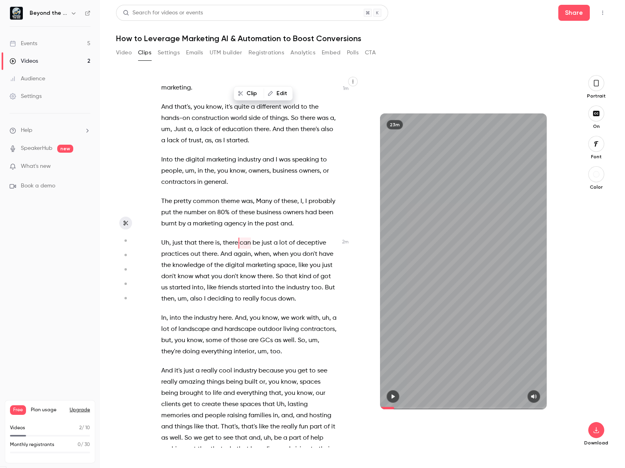
scroll to position [2315, 0]
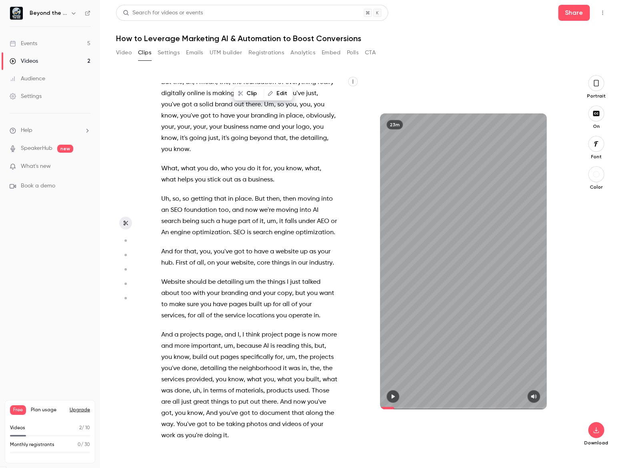
click at [286, 205] on span "then" at bounding box center [289, 199] width 13 height 11
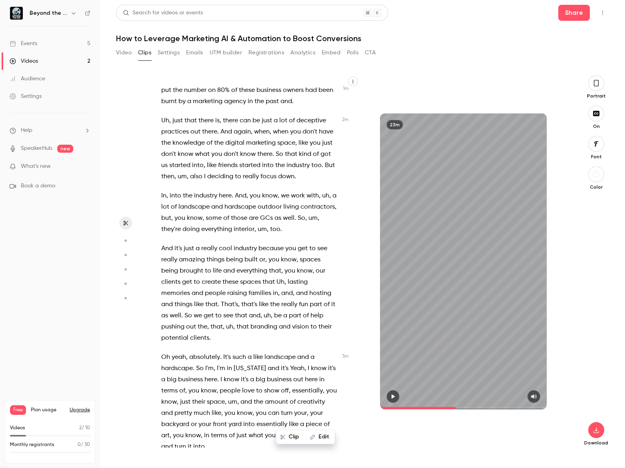
scroll to position [305, 0]
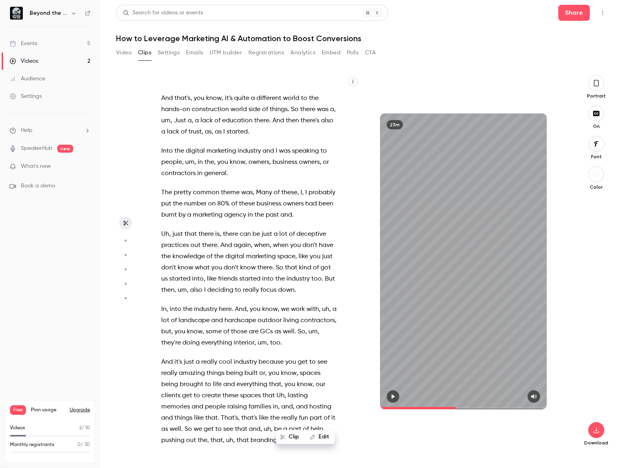
click at [300, 198] on span "I" at bounding box center [301, 192] width 2 height 11
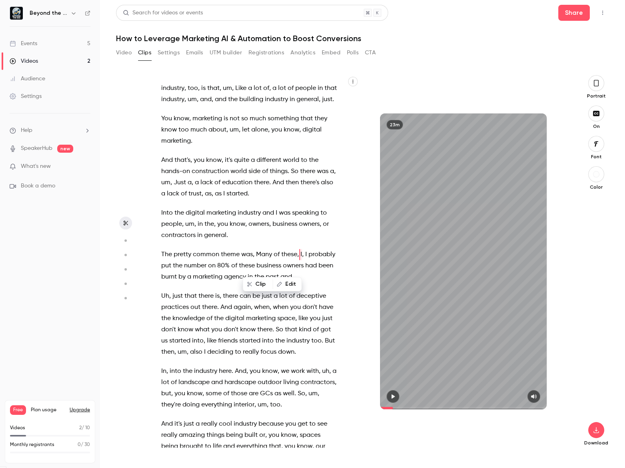
click at [389, 402] on span at bounding box center [463, 408] width 166 height 13
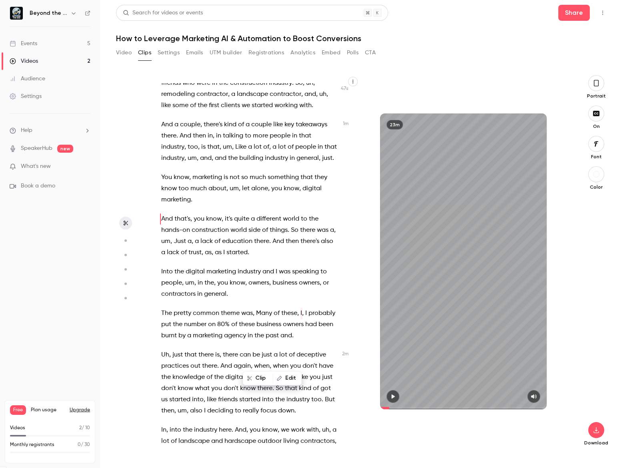
scroll to position [148, 0]
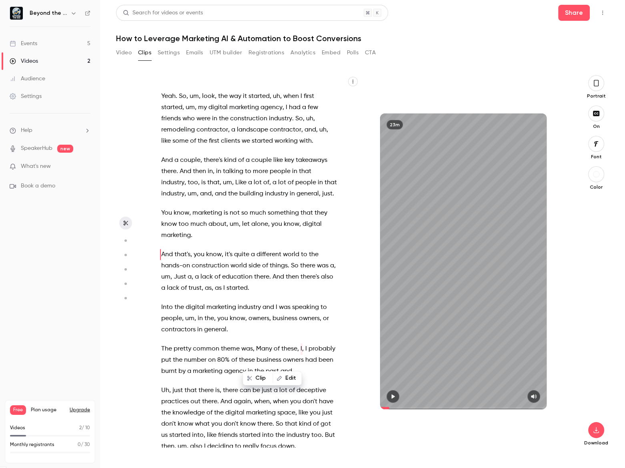
click at [307, 352] on span at bounding box center [308, 349] width 2 height 6
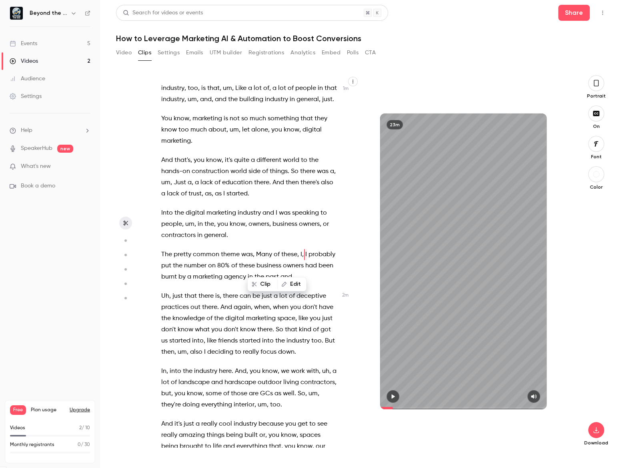
click at [393, 394] on icon "button" at bounding box center [392, 397] width 6 height 6
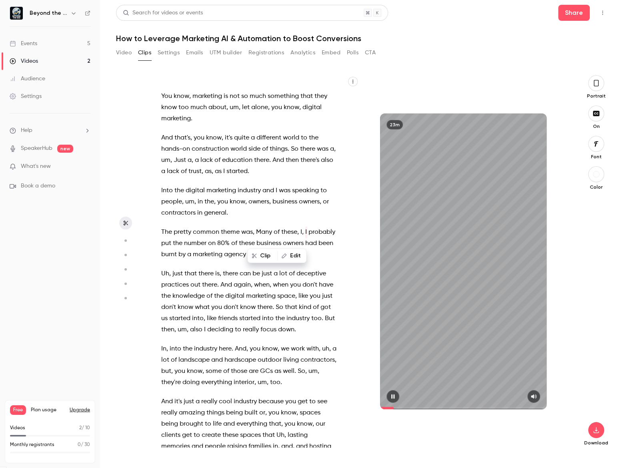
scroll to position [276, 0]
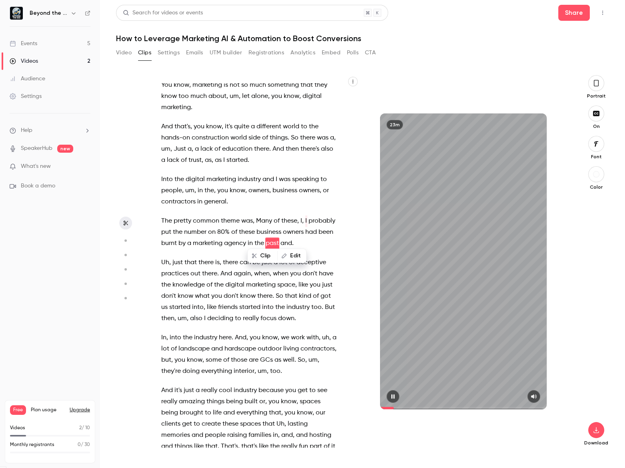
click at [393, 394] on icon "button" at bounding box center [392, 397] width 6 height 6
click at [305, 227] on span "I" at bounding box center [306, 221] width 2 height 11
click at [392, 395] on icon "button" at bounding box center [392, 396] width 3 height 4
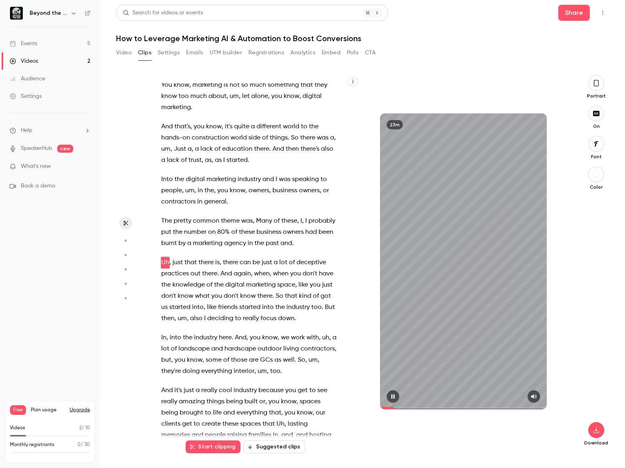
scroll to position [296, 0]
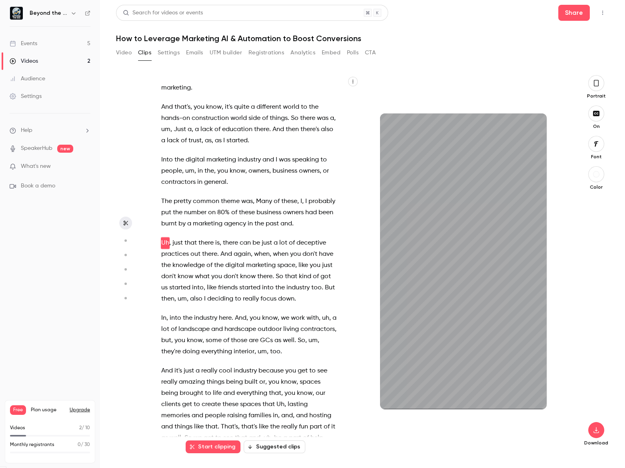
click at [304, 205] on span at bounding box center [305, 201] width 2 height 6
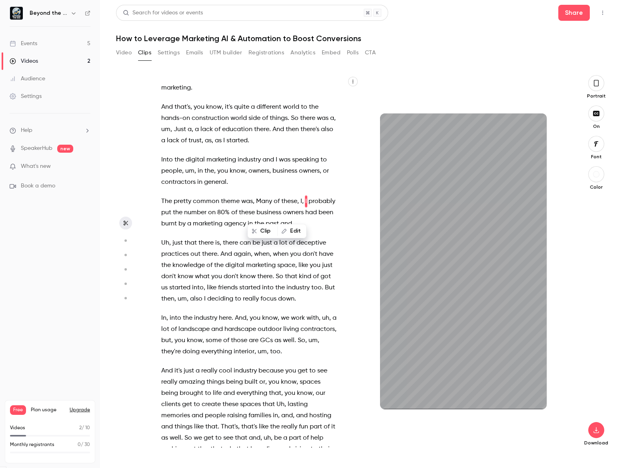
click at [308, 211] on div "Hey , [PERSON_NAME] . Welcome to Be on the bid . Thanks for joining us . Hey , …" at bounding box center [253, 265] width 204 height 364
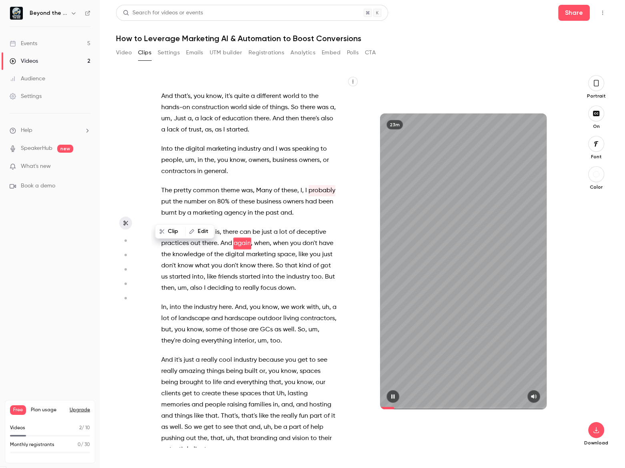
click at [468, 256] on div "23m" at bounding box center [463, 262] width 166 height 296
drag, startPoint x: 305, startPoint y: 201, endPoint x: 333, endPoint y: 232, distance: 41.9
click at [305, 196] on span "I" at bounding box center [306, 190] width 2 height 11
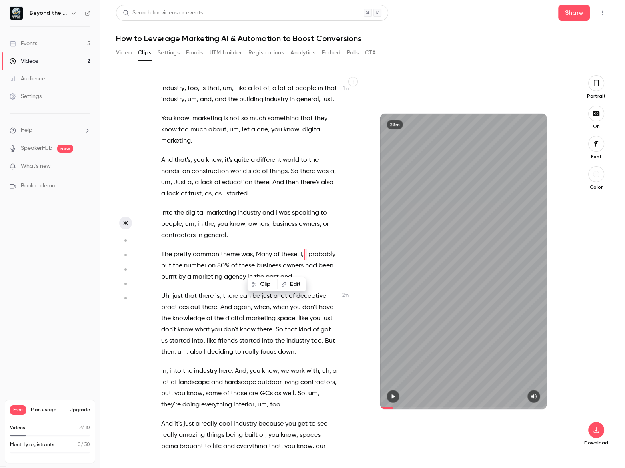
drag, startPoint x: 394, startPoint y: 397, endPoint x: 360, endPoint y: 168, distance: 231.2
click at [394, 397] on icon "button" at bounding box center [392, 397] width 6 height 6
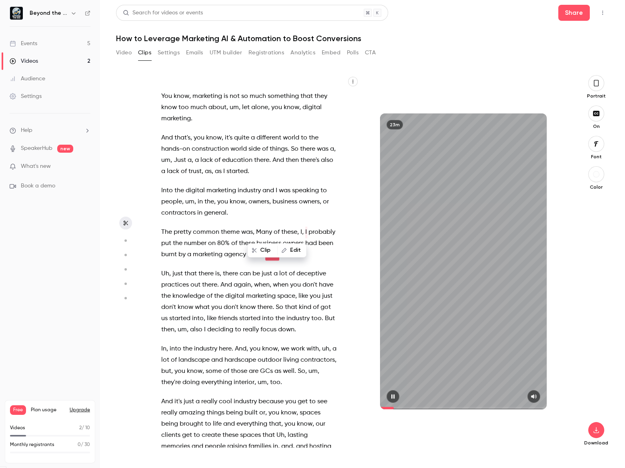
scroll to position [276, 0]
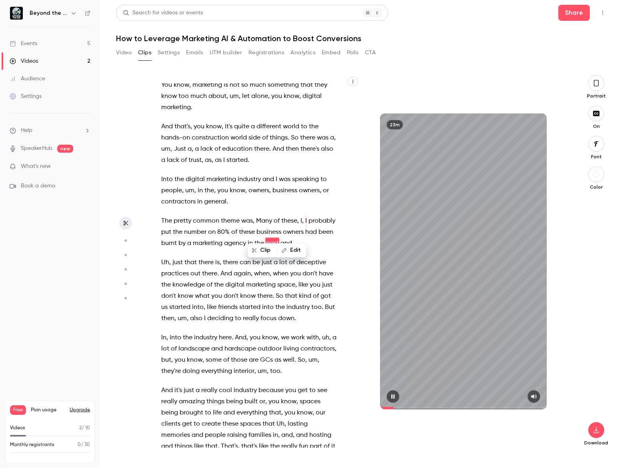
click at [394, 397] on icon "button" at bounding box center [392, 397] width 6 height 6
click at [212, 280] on span "there" at bounding box center [209, 273] width 15 height 11
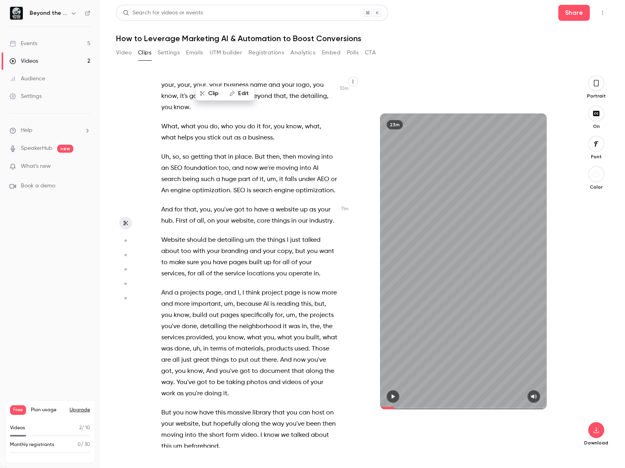
scroll to position [2363, 0]
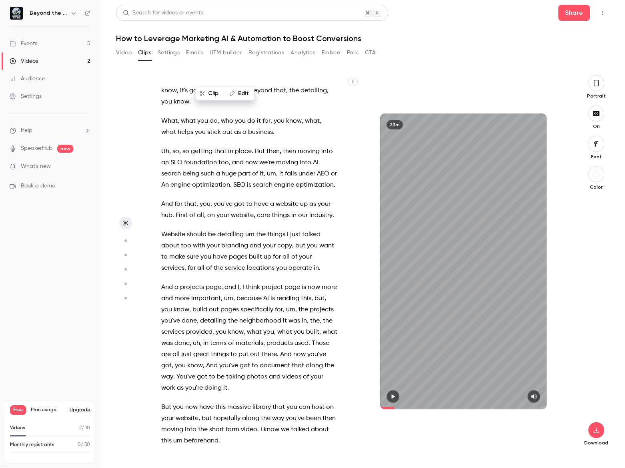
click at [337, 160] on div "Hey , [PERSON_NAME] . Welcome to Be on the bid . Thanks for joining us . Hey , …" at bounding box center [253, 265] width 204 height 364
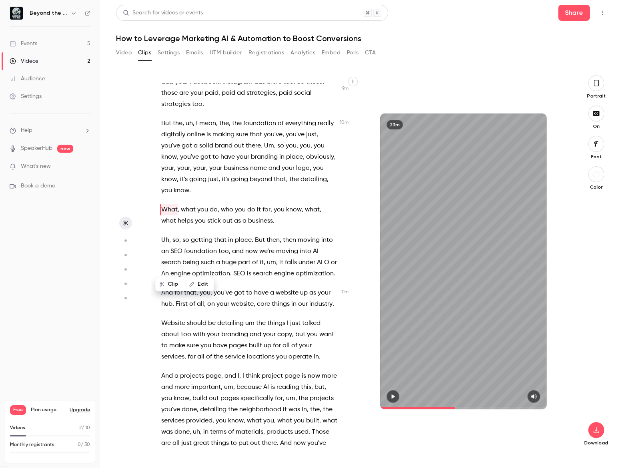
click at [255, 246] on span "But" at bounding box center [260, 240] width 10 height 11
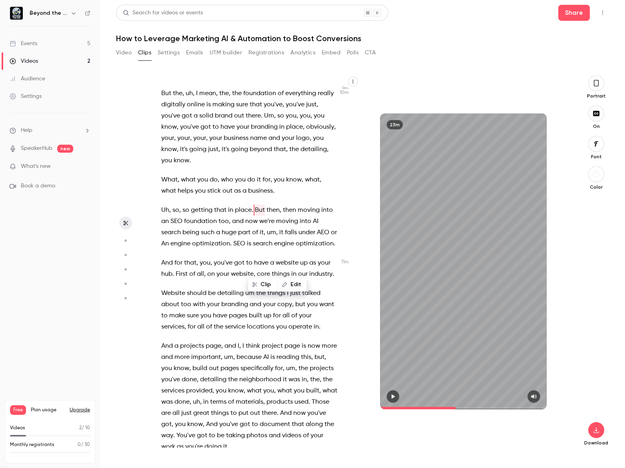
click at [394, 397] on icon "button" at bounding box center [392, 397] width 6 height 6
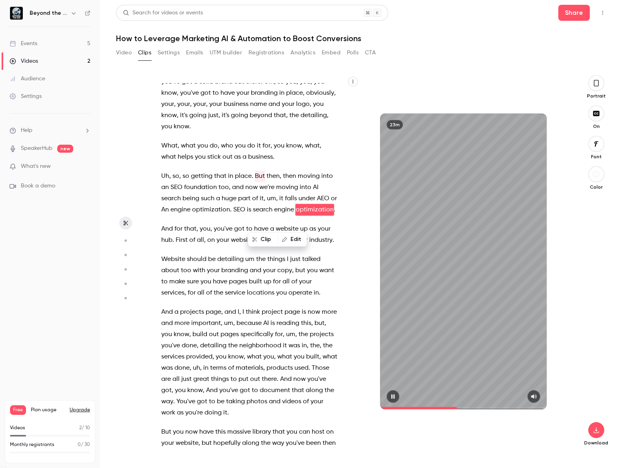
scroll to position [2349, 0]
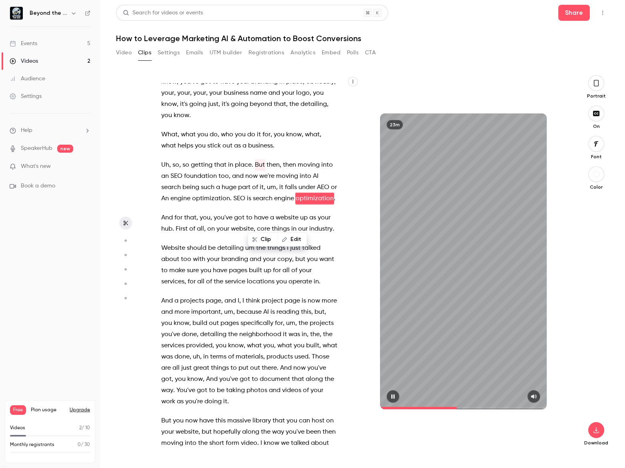
click at [393, 394] on icon "button" at bounding box center [392, 397] width 6 height 6
click at [239, 182] on span "and" at bounding box center [238, 176] width 12 height 11
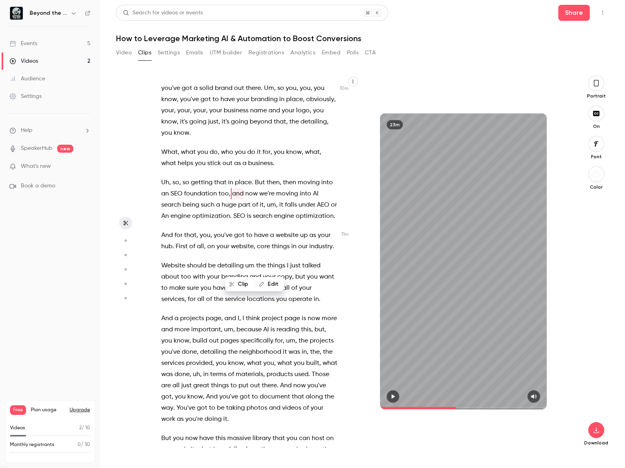
scroll to position [2315, 0]
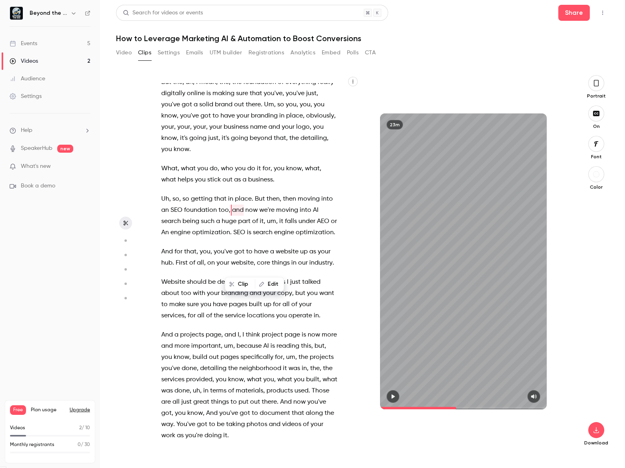
click at [393, 394] on icon "button" at bounding box center [392, 397] width 6 height 6
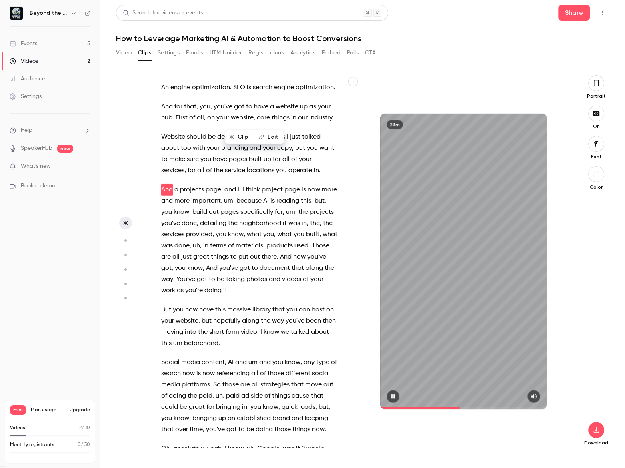
scroll to position [2463, 0]
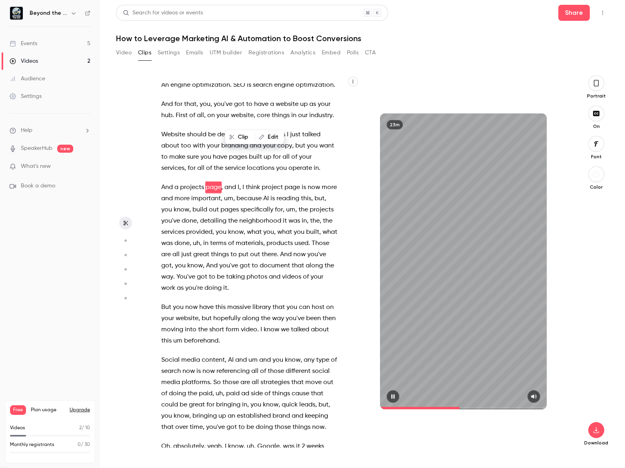
click at [392, 395] on icon "button" at bounding box center [392, 397] width 6 height 6
drag, startPoint x: 266, startPoint y: 276, endPoint x: 310, endPoint y: 320, distance: 61.9
click at [310, 294] on p "And a projects page , and I , I think project page is now more and more importa…" at bounding box center [249, 238] width 176 height 112
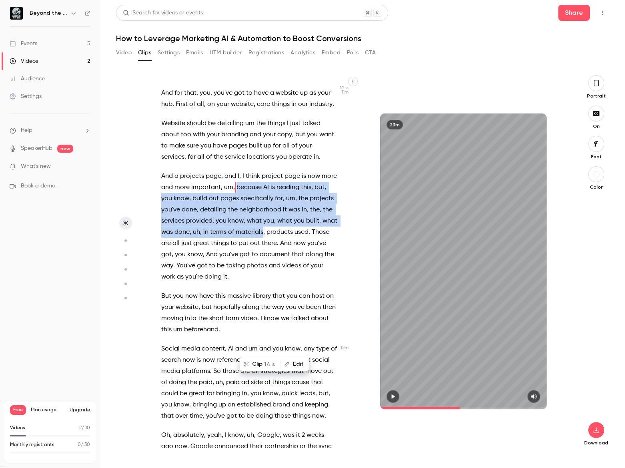
scroll to position [2438, 0]
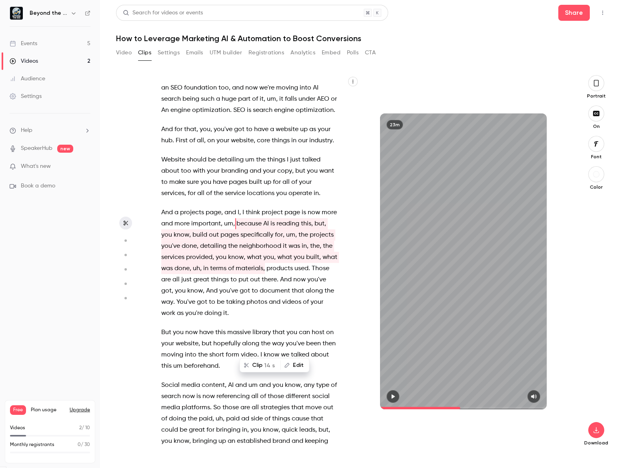
click at [249, 94] on span "now" at bounding box center [251, 87] width 12 height 11
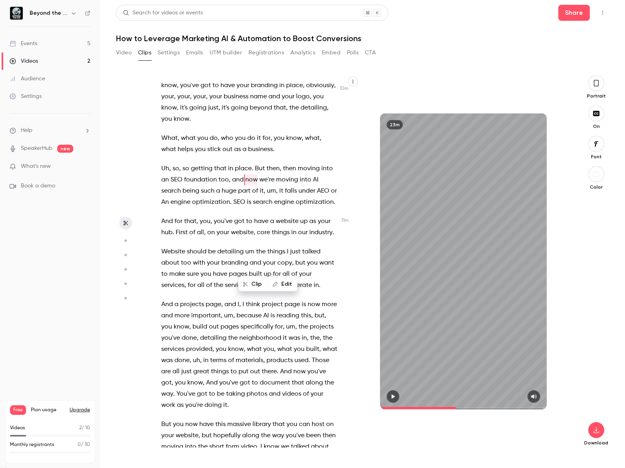
scroll to position [2315, 0]
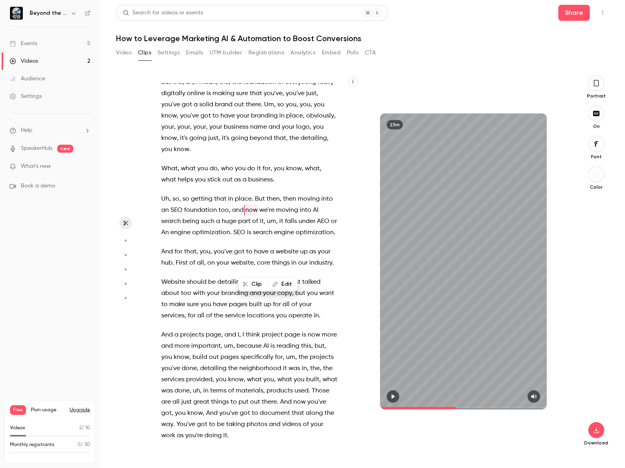
click at [389, 395] on icon "button" at bounding box center [392, 397] width 6 height 6
type input "*****"
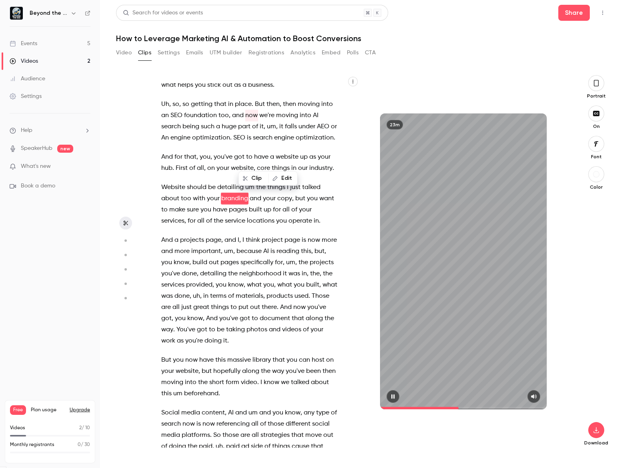
scroll to position [2421, 0]
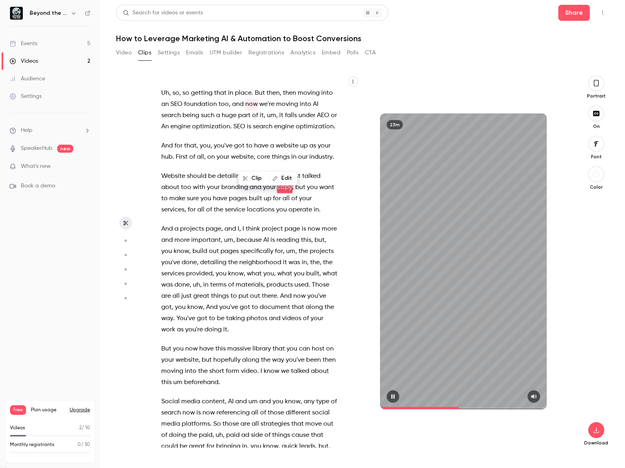
click at [392, 399] on icon "button" at bounding box center [392, 397] width 6 height 6
click at [265, 110] on span "we're" at bounding box center [266, 104] width 15 height 11
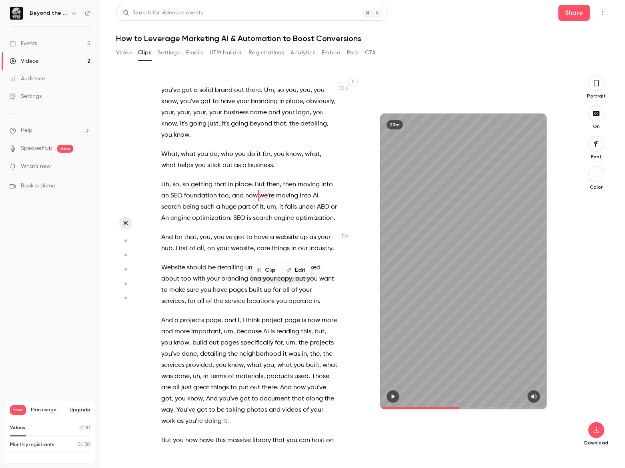
scroll to position [2315, 0]
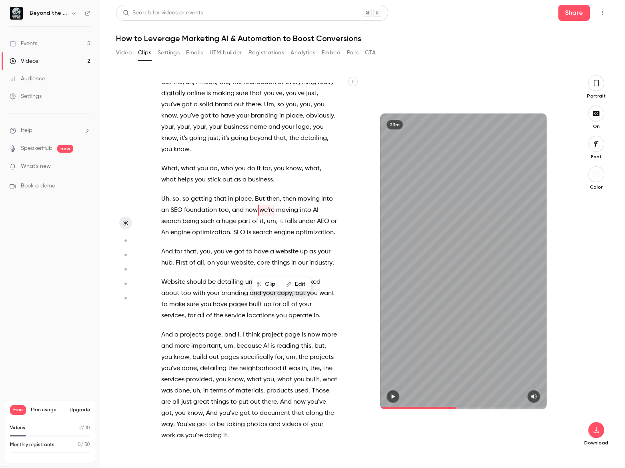
click at [389, 402] on span at bounding box center [463, 408] width 166 height 13
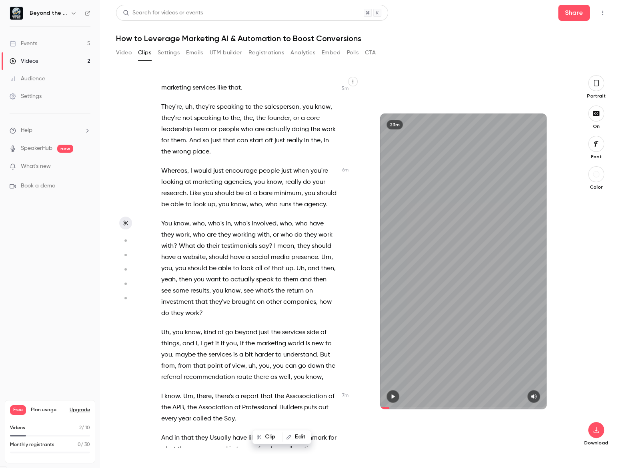
scroll to position [1348, 0]
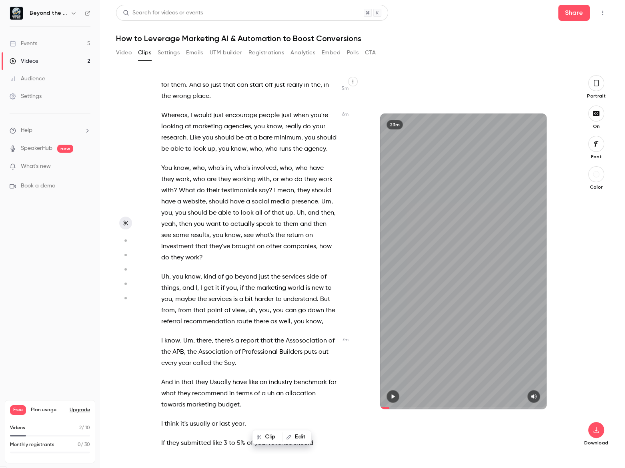
click at [247, 196] on span "testimonials" at bounding box center [239, 190] width 36 height 11
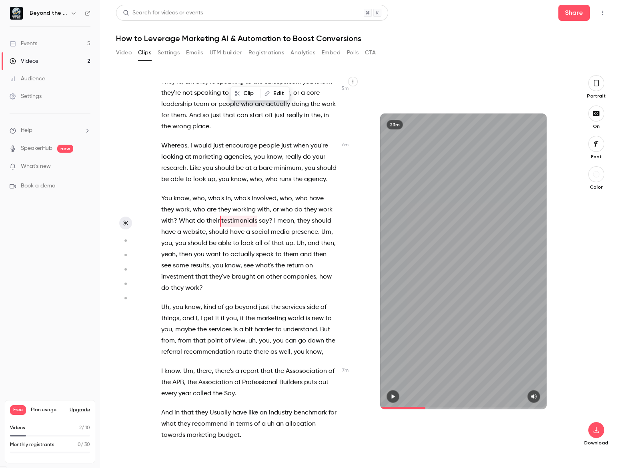
scroll to position [2315, 0]
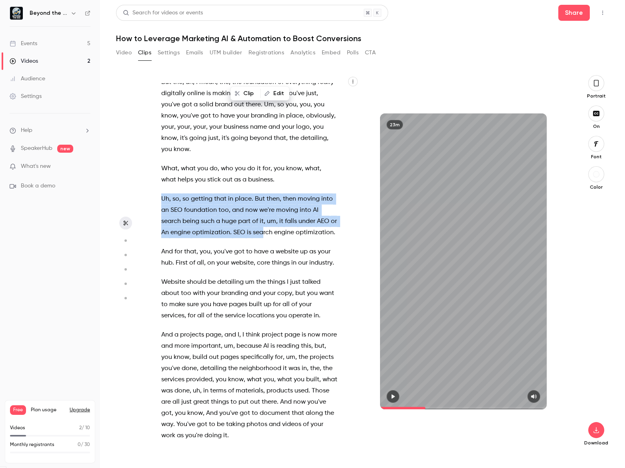
drag, startPoint x: 162, startPoint y: 256, endPoint x: 268, endPoint y: 293, distance: 111.8
click at [268, 238] on p "Uh , so , so getting that in place . But then , then moving into an SEO foundat…" at bounding box center [249, 216] width 176 height 45
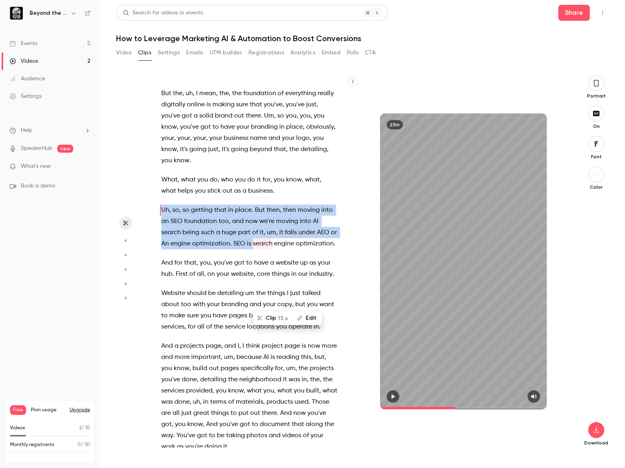
click at [393, 398] on icon "button" at bounding box center [392, 397] width 6 height 6
click at [533, 397] on icon "button" at bounding box center [534, 396] width 6 height 4
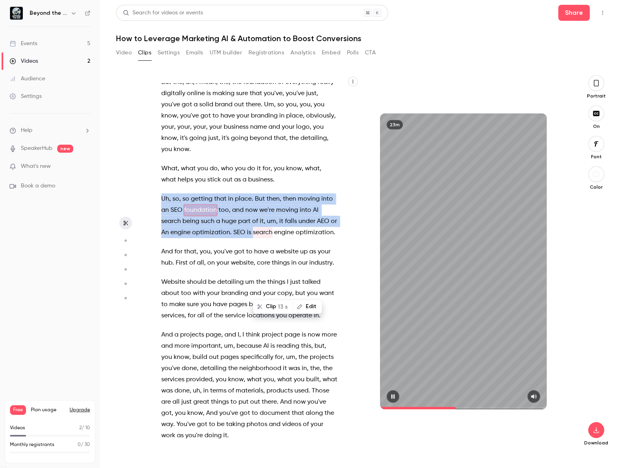
click at [392, 397] on icon "button" at bounding box center [392, 397] width 6 height 6
type input "*****"
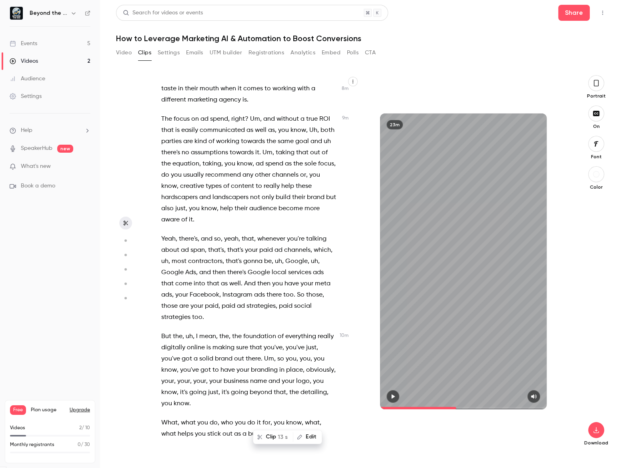
scroll to position [2061, 0]
click at [34, 46] on div "Events" at bounding box center [24, 44] width 28 height 8
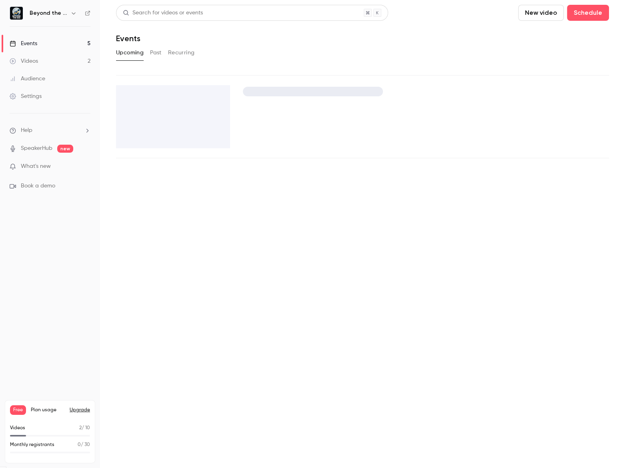
click at [24, 65] on div "Videos" at bounding box center [24, 61] width 28 height 8
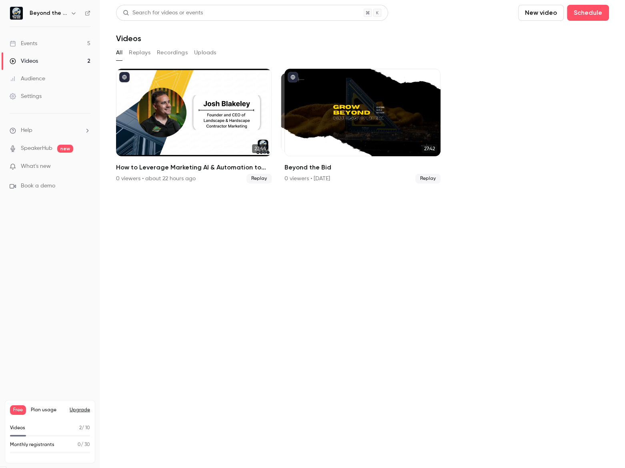
click at [146, 54] on button "Replays" at bounding box center [140, 52] width 22 height 13
click at [176, 56] on button "Recordings" at bounding box center [172, 52] width 31 height 13
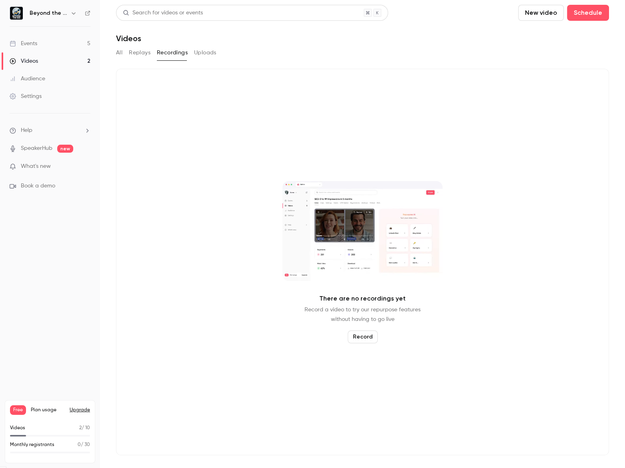
click at [34, 40] on div "Events" at bounding box center [24, 44] width 28 height 8
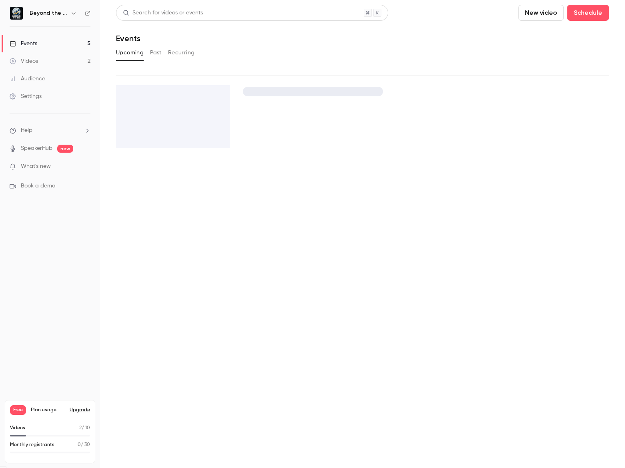
click at [47, 60] on link "Videos 2" at bounding box center [50, 61] width 100 height 18
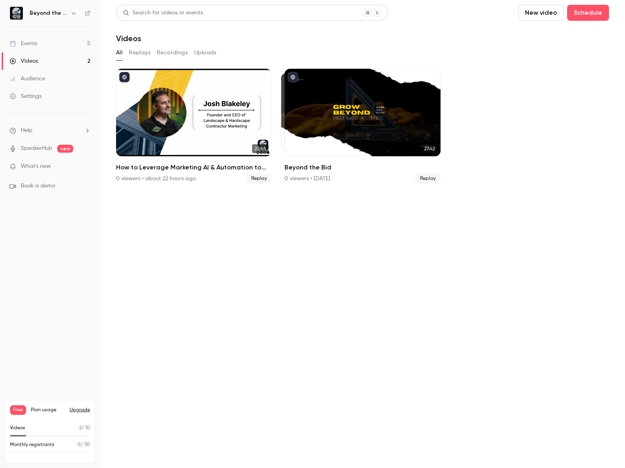
click at [344, 321] on section "Search for videos or events New video Schedule Videos All Replays Recordings Up…" at bounding box center [362, 234] width 493 height 459
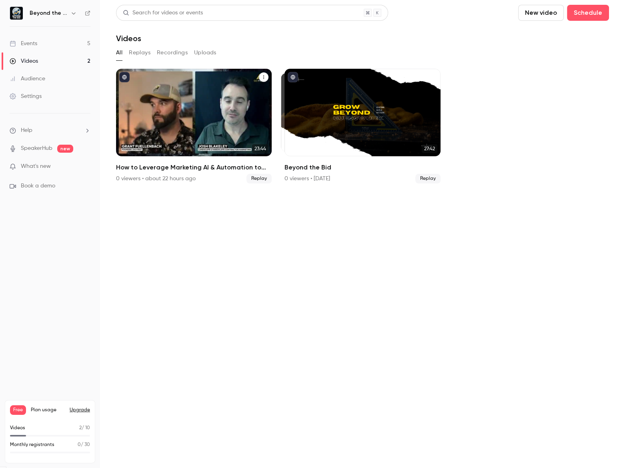
click at [184, 170] on h2 "How to Leverage Marketing AI & Automation to Boost Conversions" at bounding box center [194, 168] width 156 height 10
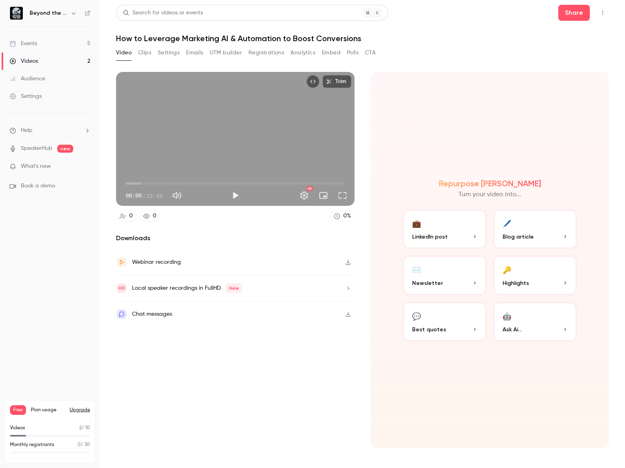
click at [256, 111] on div "Trim 00:00 00:00 / 23:44 HD" at bounding box center [235, 139] width 238 height 134
type input "***"
click at [341, 79] on button "Trim" at bounding box center [336, 81] width 29 height 13
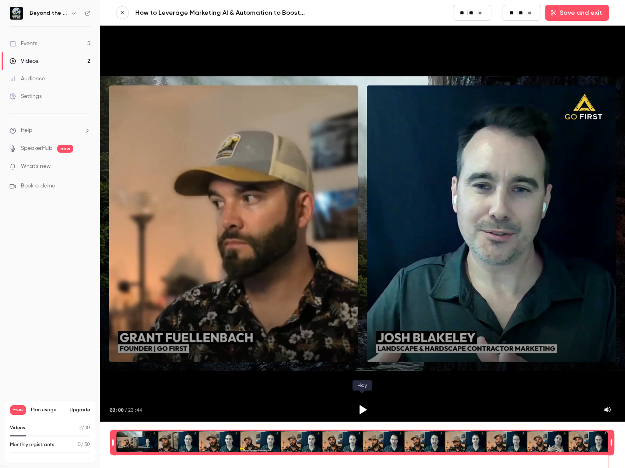
click at [362, 405] on icon "Play" at bounding box center [362, 409] width 7 height 9
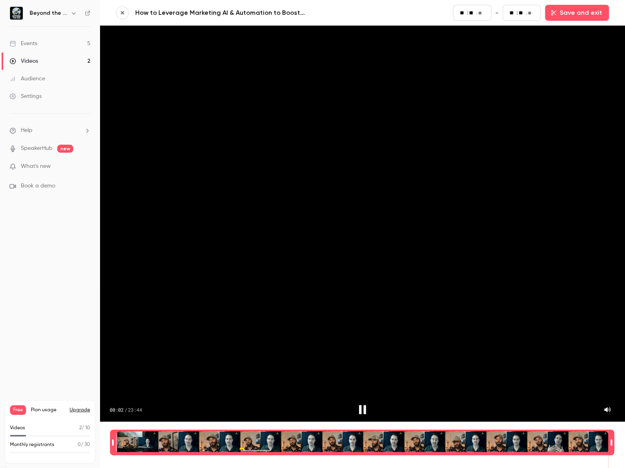
type input "*"
click at [49, 65] on link "Videos 2" at bounding box center [50, 61] width 100 height 18
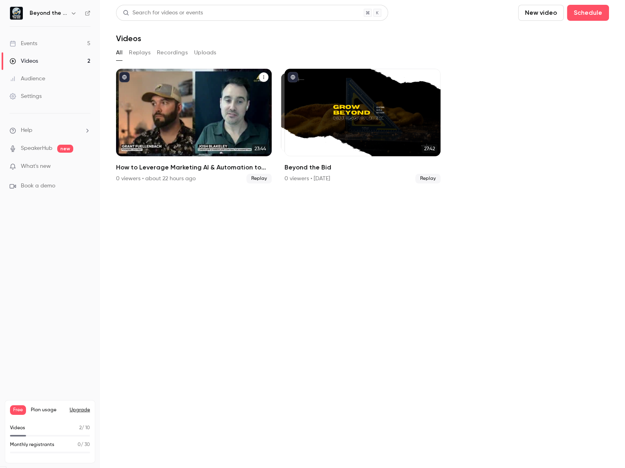
click at [183, 122] on div "How to Leverage Marketing AI & Automation to Boost Conversions" at bounding box center [194, 113] width 156 height 88
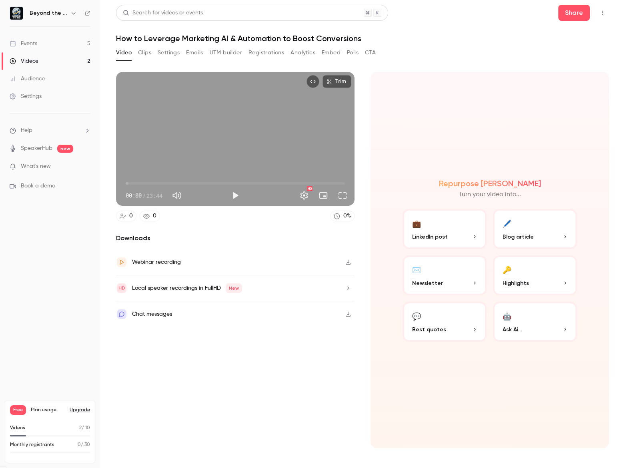
click at [166, 53] on button "Settings" at bounding box center [169, 52] width 22 height 13
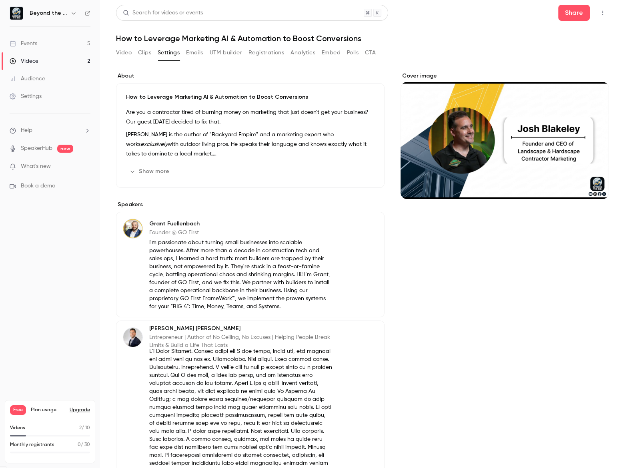
click at [608, 12] on main "Search for videos or events Share How to Leverage Marketing AI & Automation to …" at bounding box center [362, 234] width 525 height 468
click at [599, 11] on icon "Top Bar Actions" at bounding box center [602, 13] width 6 height 6
click at [452, 31] on div at bounding box center [312, 234] width 625 height 468
click at [309, 54] on button "Analytics" at bounding box center [302, 52] width 25 height 13
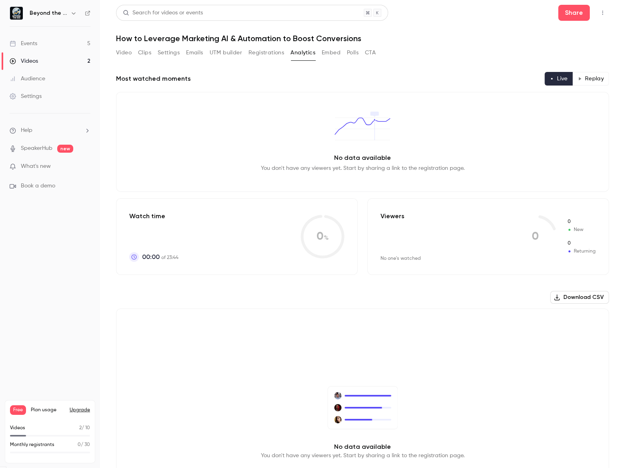
click at [140, 56] on button "Clips" at bounding box center [144, 52] width 13 height 13
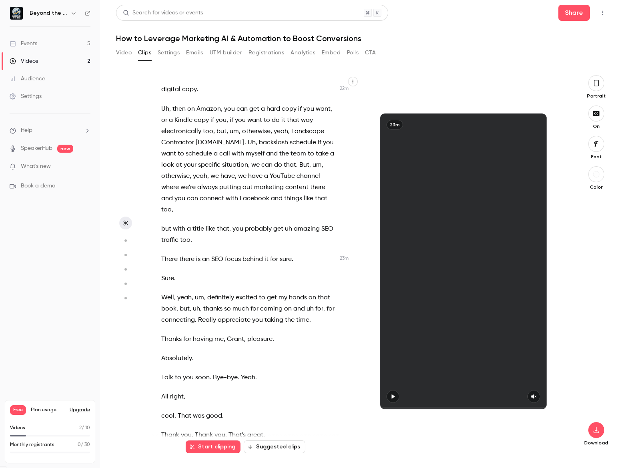
scroll to position [5306, 0]
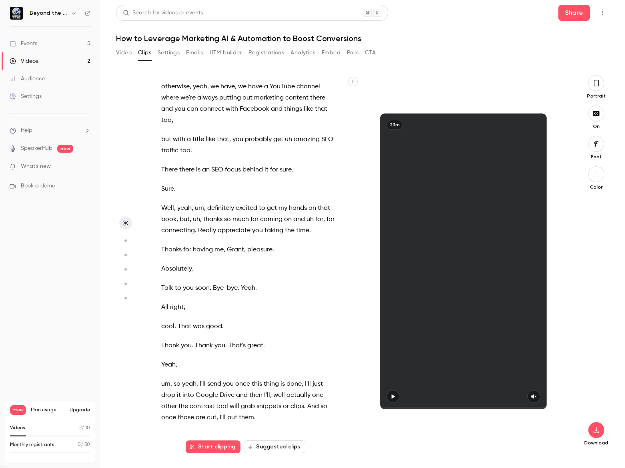
click at [377, 396] on div "23m" at bounding box center [463, 262] width 208 height 296
click at [395, 397] on icon "button" at bounding box center [392, 397] width 6 height 6
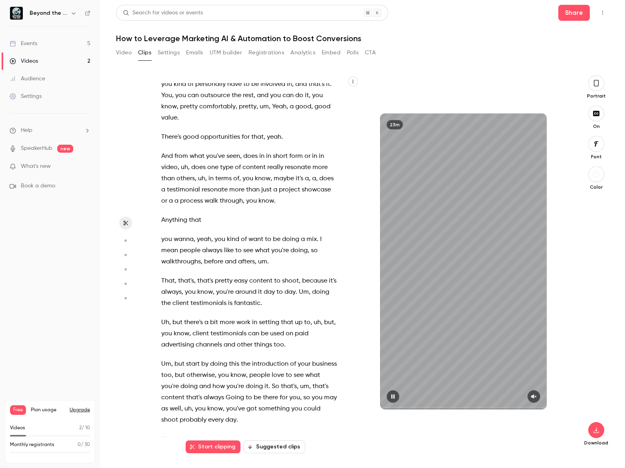
scroll to position [0, 0]
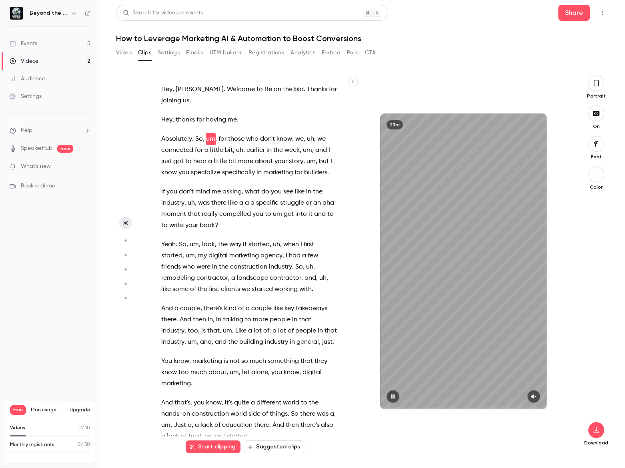
click at [469, 259] on div "23m" at bounding box center [463, 262] width 166 height 296
type input "***"
click at [124, 54] on button "Video" at bounding box center [124, 52] width 16 height 13
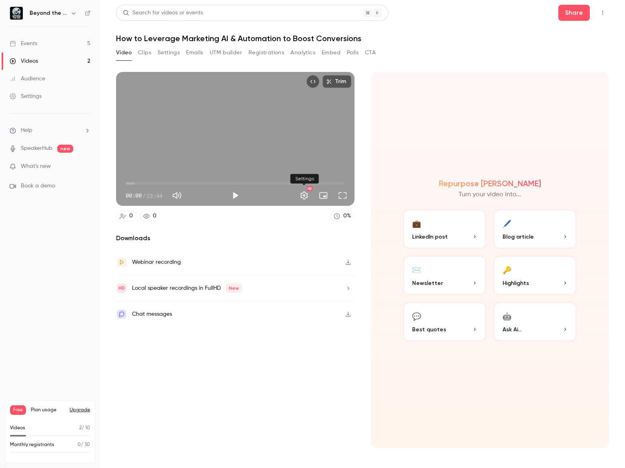
click at [306, 195] on button "Settings" at bounding box center [304, 196] width 16 height 16
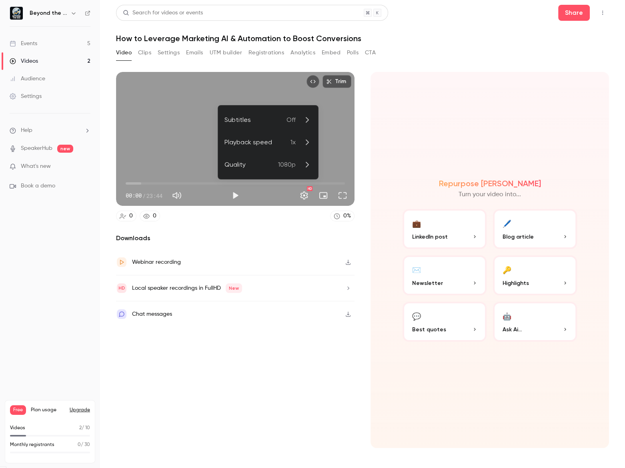
click at [304, 158] on li "Quality 1080p" at bounding box center [268, 165] width 100 height 22
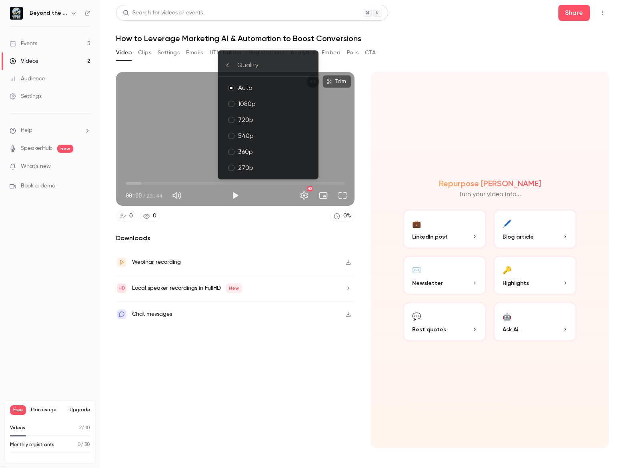
click at [295, 217] on div at bounding box center [312, 234] width 625 height 468
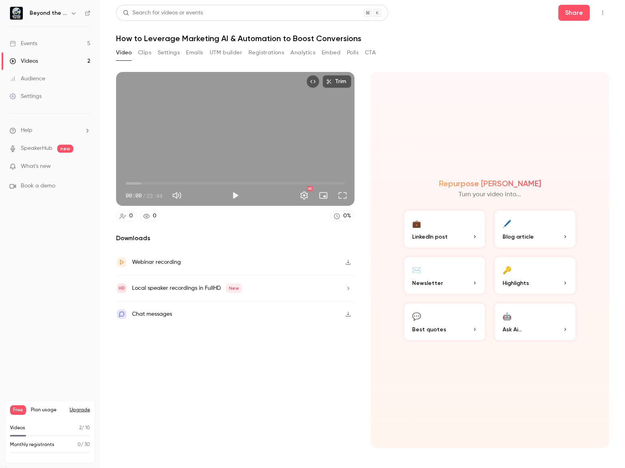
click at [296, 196] on button "Settings" at bounding box center [304, 196] width 16 height 16
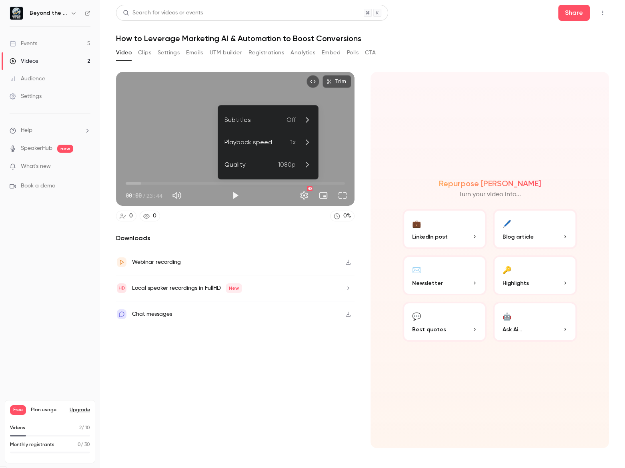
click at [271, 135] on li "Playback speed 1x" at bounding box center [268, 142] width 100 height 22
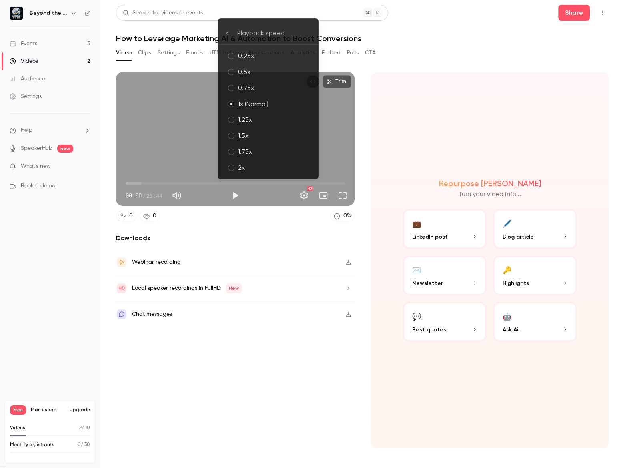
click at [268, 119] on div "1.25x" at bounding box center [275, 120] width 74 height 10
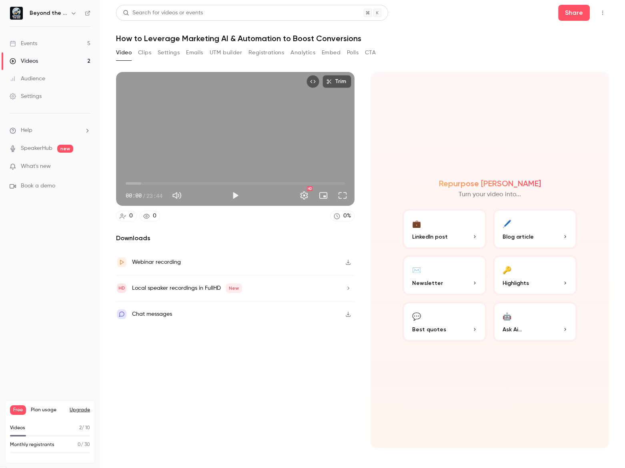
click at [276, 216] on div "0 0 0 %" at bounding box center [235, 216] width 238 height 11
click at [521, 324] on button "🤖 Ask Ai..." at bounding box center [535, 322] width 84 height 40
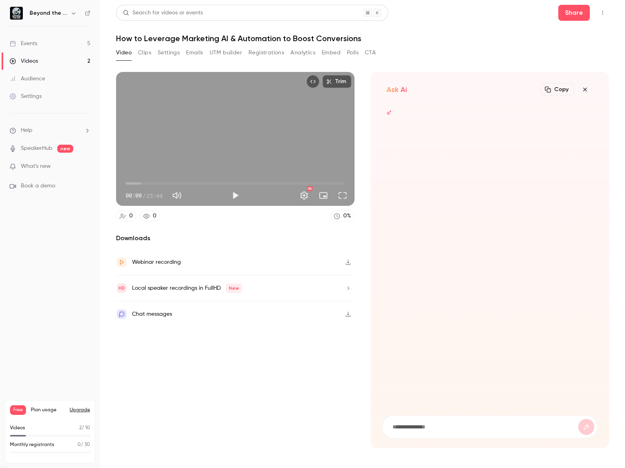
click at [468, 421] on form at bounding box center [489, 427] width 215 height 22
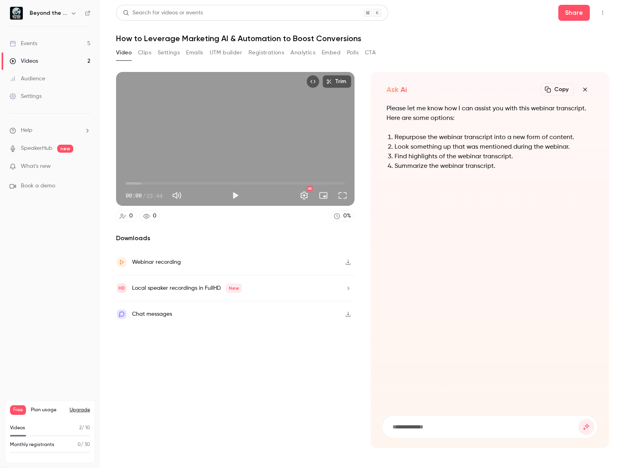
click at [449, 431] on input at bounding box center [484, 427] width 186 height 9
type input "**********"
click at [578, 419] on button "submit" at bounding box center [586, 427] width 16 height 16
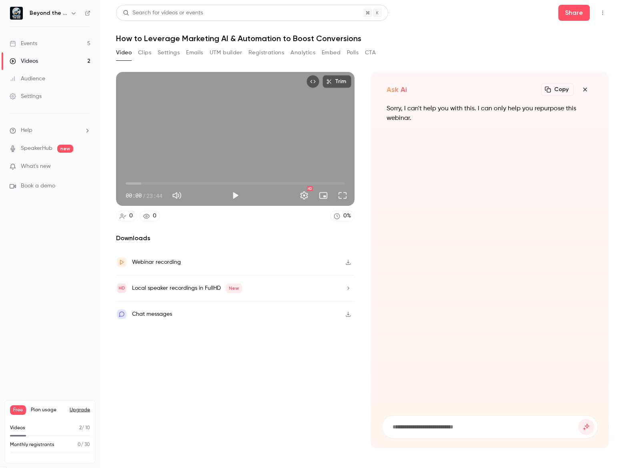
click at [585, 92] on icon "button" at bounding box center [585, 89] width 10 height 6
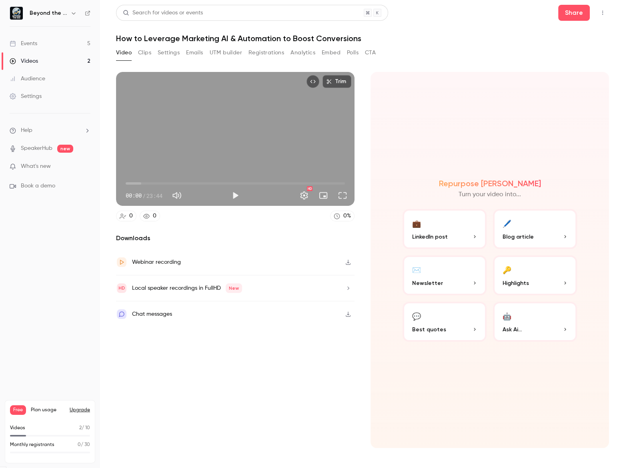
click at [493, 331] on button "🤖 Ask Ai..." at bounding box center [535, 322] width 84 height 40
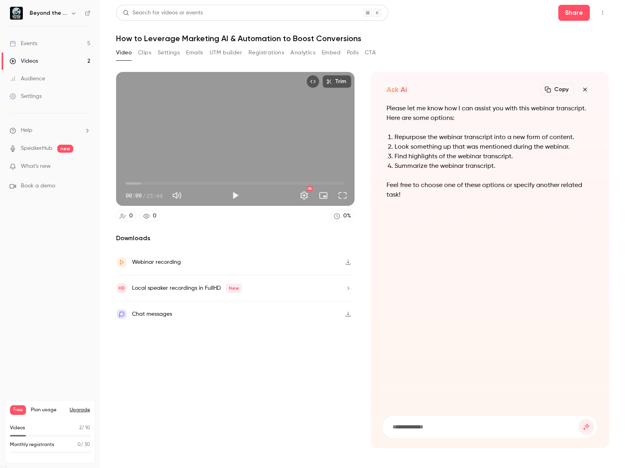
click at [452, 429] on input at bounding box center [484, 427] width 186 height 9
type input "**********"
click at [578, 419] on button "submit" at bounding box center [586, 427] width 16 height 16
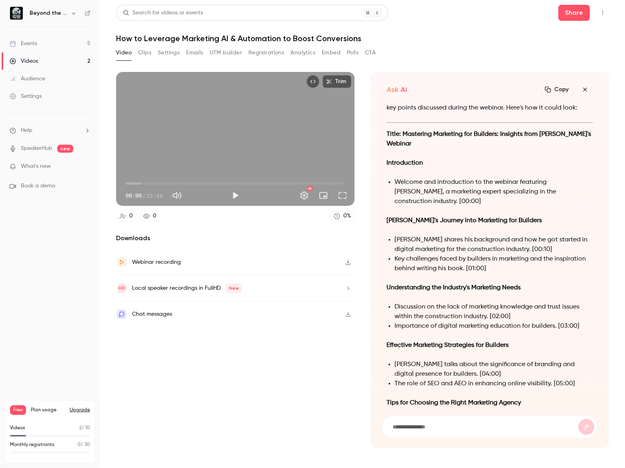
scroll to position [-355, 0]
click at [584, 89] on icon "button" at bounding box center [585, 89] width 10 height 6
click at [584, 89] on div "Ask Ai Copy Turn your video into... To repurpose the webinar transcript into a …" at bounding box center [489, 260] width 238 height 376
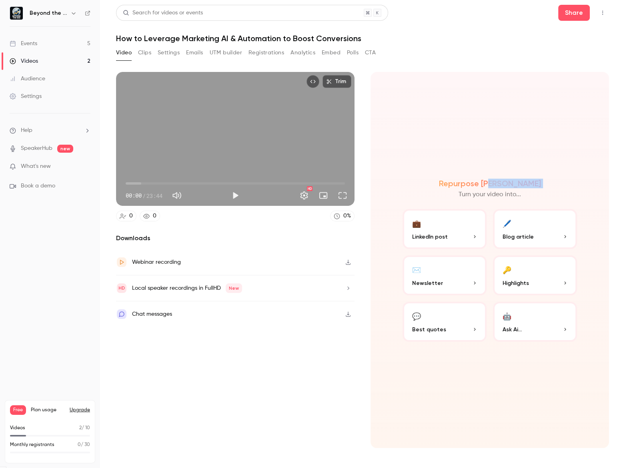
click at [527, 271] on button "🔑 Highlights" at bounding box center [535, 276] width 84 height 40
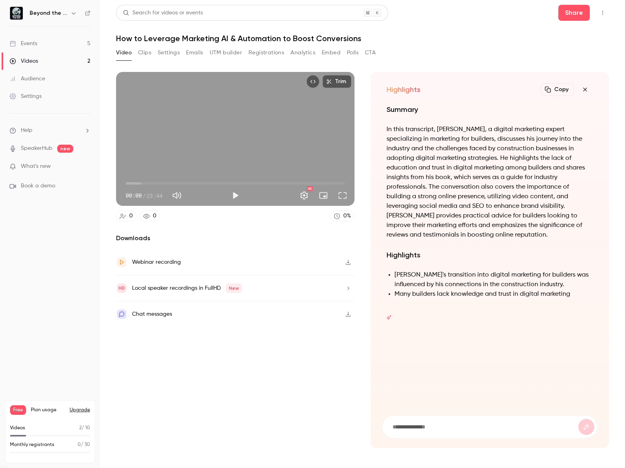
click at [592, 88] on button "button" at bounding box center [585, 90] width 16 height 16
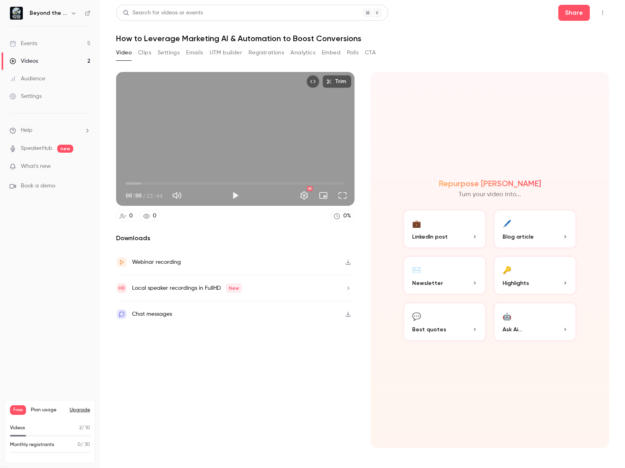
click at [537, 342] on div "Repurpose Ai Turn your video into... 💼 LinkedIn post 🖊️ Blog article ✉️ Newslet…" at bounding box center [489, 260] width 238 height 376
click at [535, 328] on p "Ask Ai..." at bounding box center [534, 330] width 65 height 8
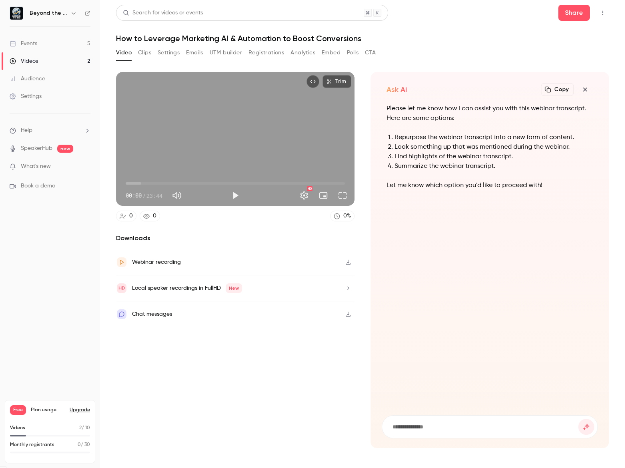
paste input "**********"
drag, startPoint x: 449, startPoint y: 431, endPoint x: 324, endPoint y: 425, distance: 124.9
click at [301, 425] on section "**********" at bounding box center [362, 260] width 493 height 376
click at [400, 427] on input "**********" at bounding box center [484, 427] width 186 height 9
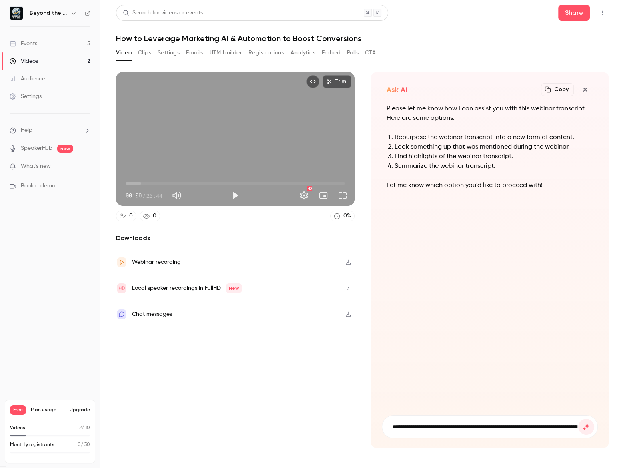
click at [395, 428] on input "**********" at bounding box center [484, 427] width 186 height 9
type input "**********"
click at [578, 419] on button "submit" at bounding box center [586, 427] width 16 height 16
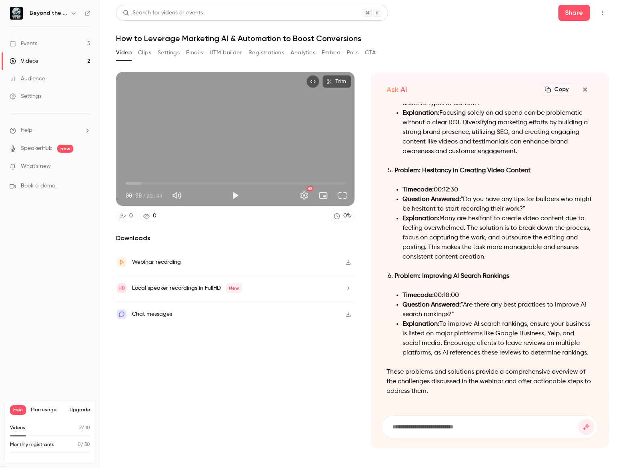
click at [561, 93] on button "Copy" at bounding box center [557, 89] width 33 height 13
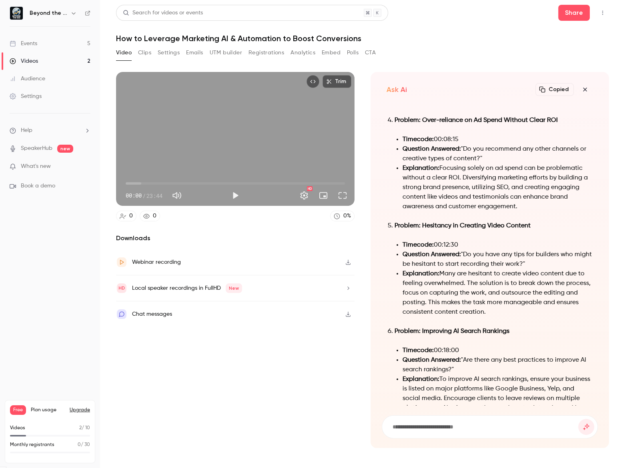
scroll to position [-417, 0]
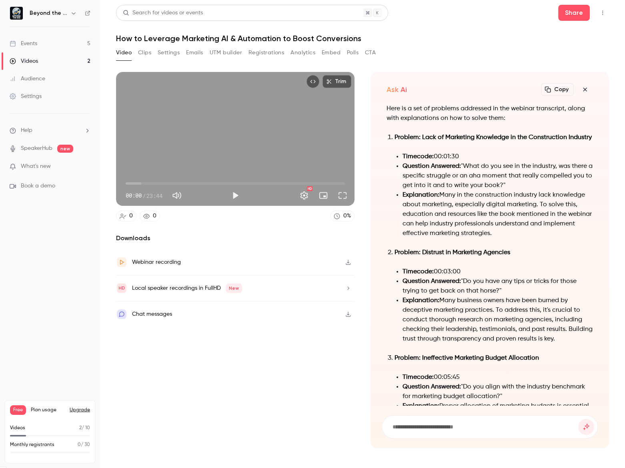
click at [465, 413] on div "Here is a set of problems addressed in the webinar transcript, along with expla…" at bounding box center [489, 271] width 216 height 335
click at [473, 421] on form at bounding box center [489, 427] width 215 height 22
click at [482, 426] on input at bounding box center [484, 427] width 186 height 9
type input "**********"
click at [578, 419] on button "submit" at bounding box center [586, 427] width 16 height 16
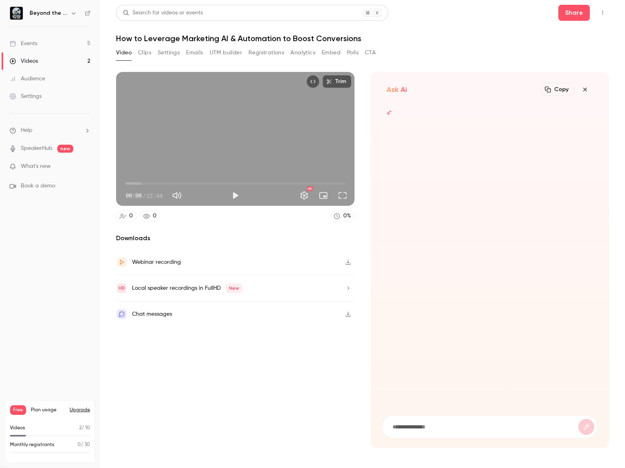
scroll to position [0, 0]
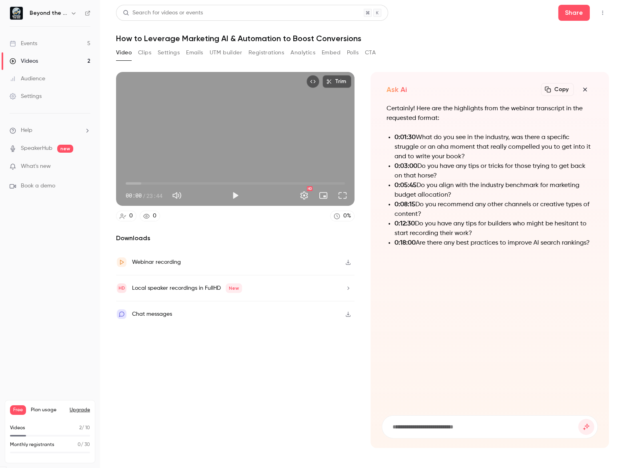
drag, startPoint x: 394, startPoint y: 132, endPoint x: 609, endPoint y: 248, distance: 244.9
click at [609, 248] on main "Search for videos or events Share How to Leverage Marketing AI & Automation to …" at bounding box center [362, 234] width 525 height 468
copy ul "0:01:30 What do you see in the industry, was there a specific struggle or an ah…"
click at [208, 40] on h1 "How to Leverage Marketing AI & Automation to Boost Conversions" at bounding box center [362, 39] width 493 height 10
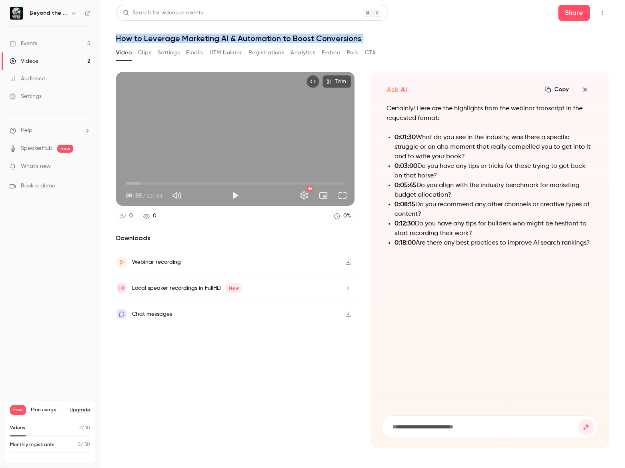
click at [208, 40] on h1 "How to Leverage Marketing AI & Automation to Boost Conversions" at bounding box center [362, 39] width 493 height 10
copy div "How to Leverage Marketing AI & Automation to Boost Conversions Video Clips Sett…"
click at [488, 312] on div "Certainly! Here are the highlights from the webinar transcript in the requested…" at bounding box center [489, 255] width 216 height 302
drag, startPoint x: 395, startPoint y: 136, endPoint x: 601, endPoint y: 244, distance: 232.5
click at [601, 244] on div "Ask Ai Copy Turn your video into... Certainly! Here are the highlights from the…" at bounding box center [489, 260] width 238 height 376
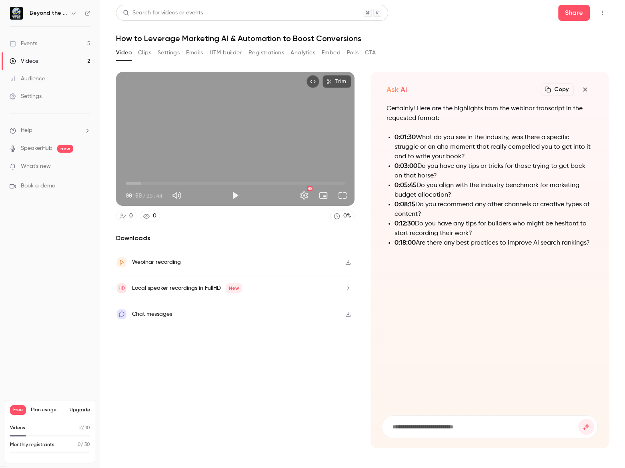
copy ul "0:01:30 What do you see in the industry, was there a specific struggle or an ah…"
click at [32, 57] on div "Videos" at bounding box center [24, 61] width 28 height 8
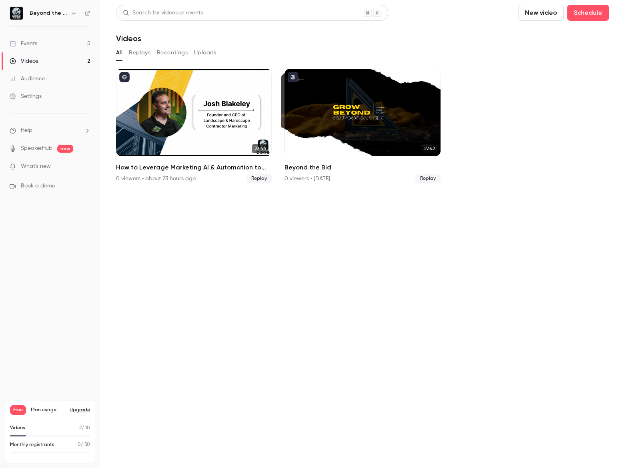
click at [138, 50] on button "Replays" at bounding box center [140, 52] width 22 height 13
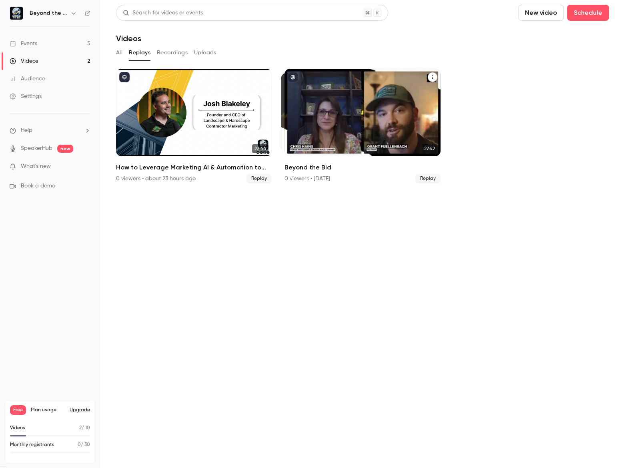
click at [405, 110] on div "Beyond the Bid" at bounding box center [362, 113] width 156 height 88
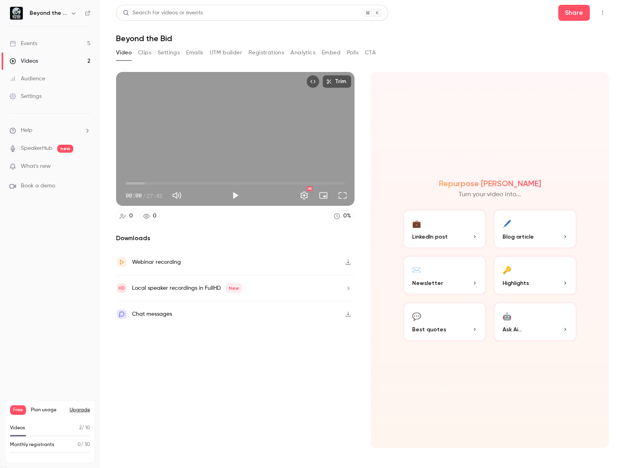
click at [24, 44] on div "Events" at bounding box center [24, 44] width 28 height 8
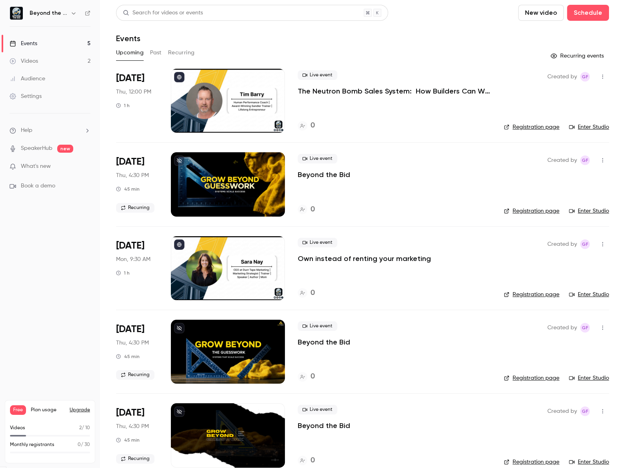
click at [153, 54] on button "Past" at bounding box center [156, 52] width 12 height 13
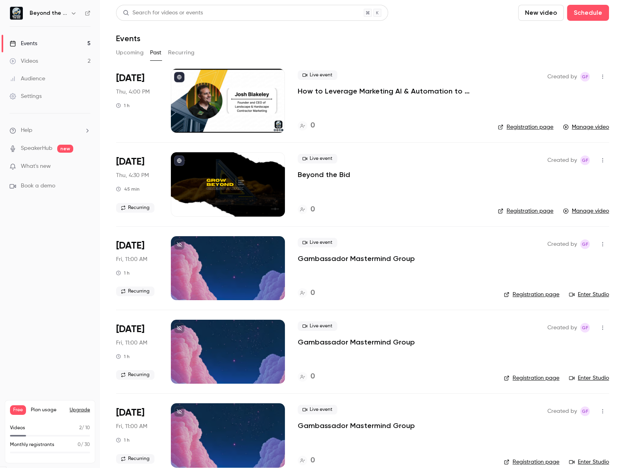
click at [332, 174] on p "Beyond the Bid" at bounding box center [324, 175] width 52 height 10
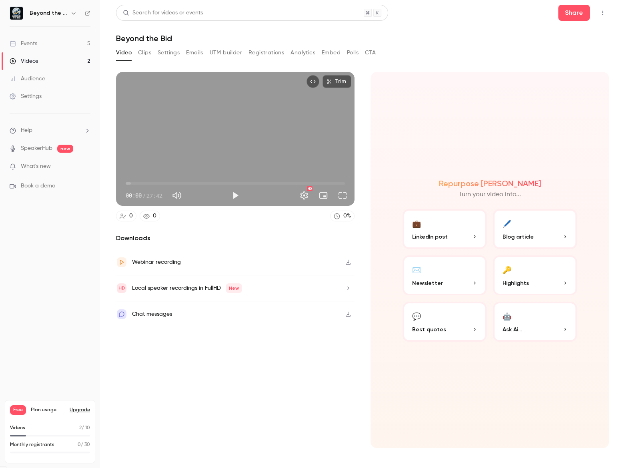
click at [519, 335] on button "🤖 Ask Ai..." at bounding box center [535, 322] width 84 height 40
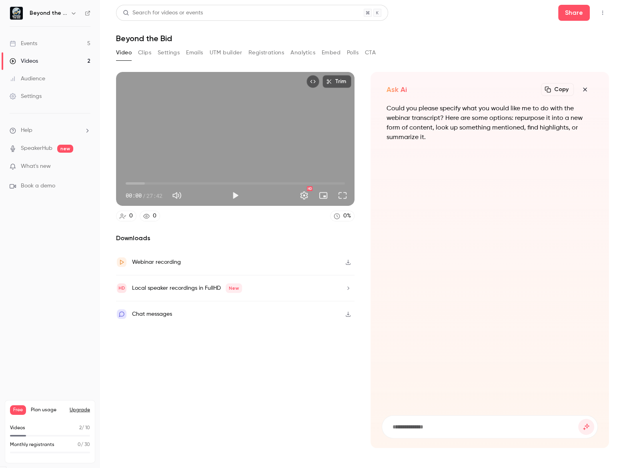
click at [407, 421] on form at bounding box center [489, 427] width 215 height 22
click at [410, 428] on input at bounding box center [484, 427] width 186 height 9
type input "**********"
click at [578, 419] on button "submit" at bounding box center [586, 427] width 16 height 16
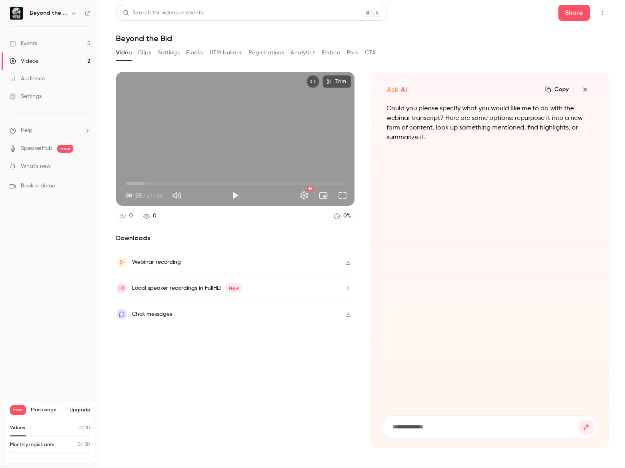
scroll to position [0, 0]
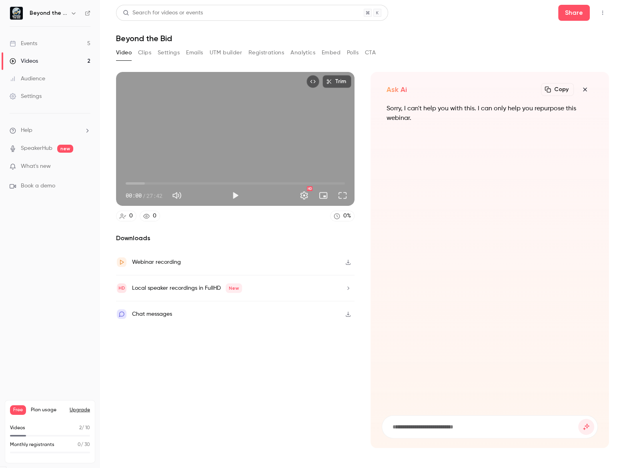
click at [584, 89] on icon "button" at bounding box center [585, 90] width 4 height 4
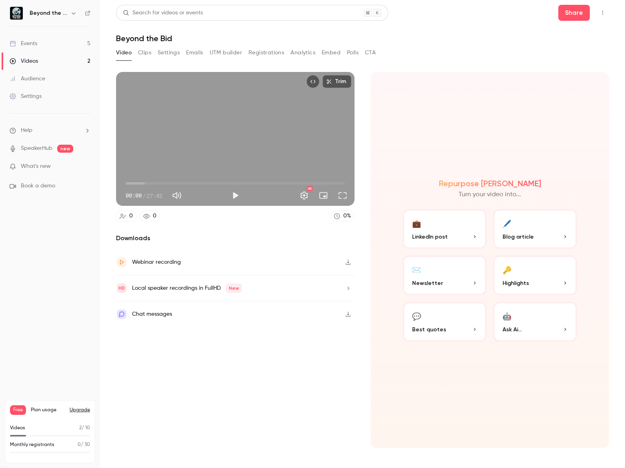
click at [529, 326] on p "Ask Ai..." at bounding box center [534, 330] width 65 height 8
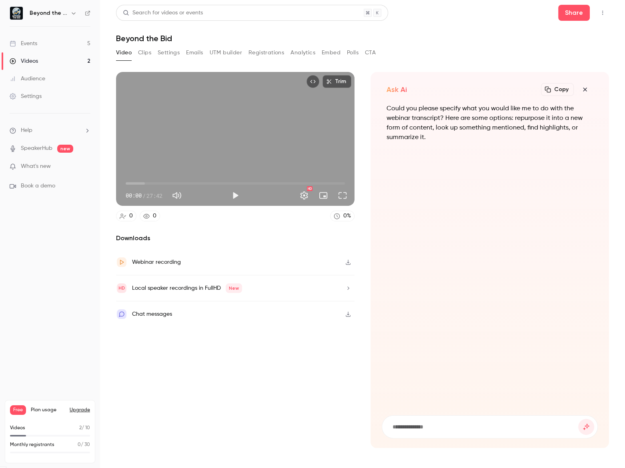
click at [472, 435] on form at bounding box center [489, 427] width 215 height 22
click at [477, 423] on input at bounding box center [484, 427] width 186 height 9
paste input "**********"
type input "**********"
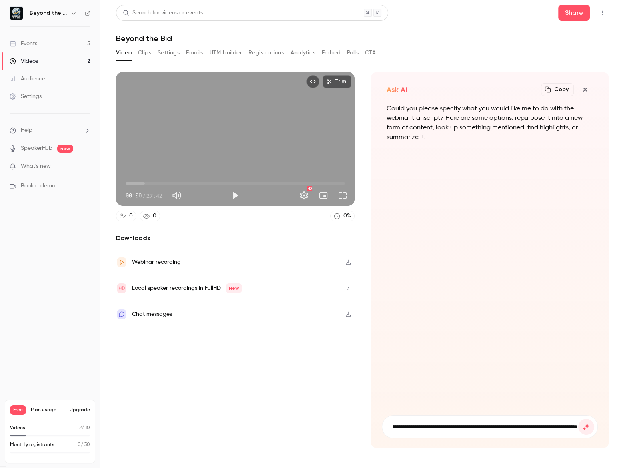
click at [578, 419] on button "submit" at bounding box center [586, 427] width 16 height 16
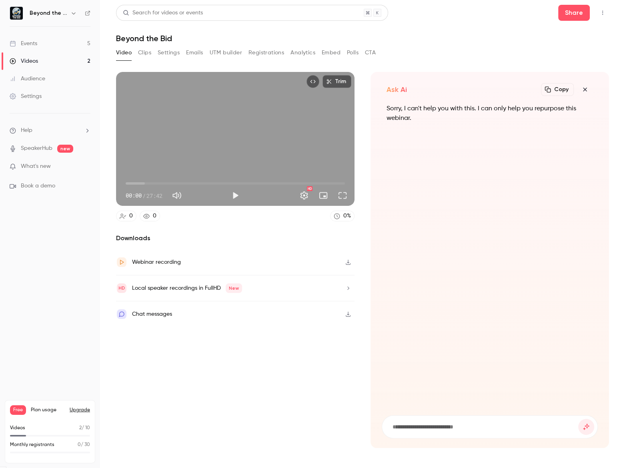
click at [445, 435] on form at bounding box center [489, 427] width 215 height 22
click at [433, 428] on input at bounding box center [484, 427] width 186 height 9
paste input "**********"
drag, startPoint x: 520, startPoint y: 427, endPoint x: 307, endPoint y: 416, distance: 213.0
click at [307, 416] on section "**********" at bounding box center [362, 260] width 493 height 376
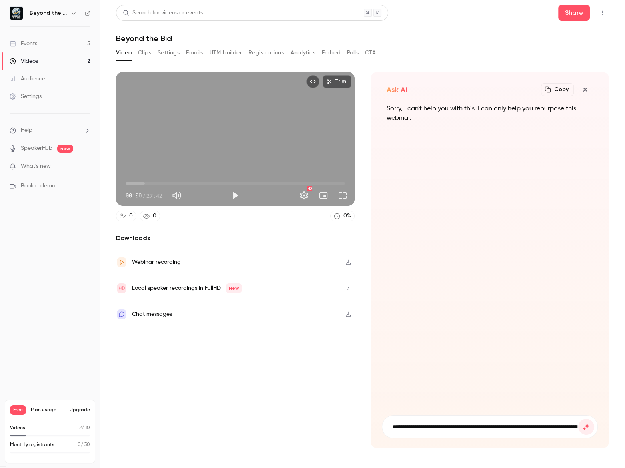
type input "**********"
type input "*"
type input "**********"
click at [578, 419] on button "submit" at bounding box center [586, 427] width 16 height 16
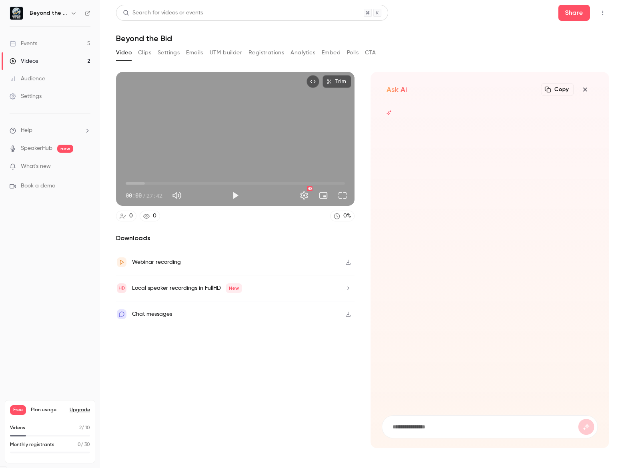
scroll to position [0, 0]
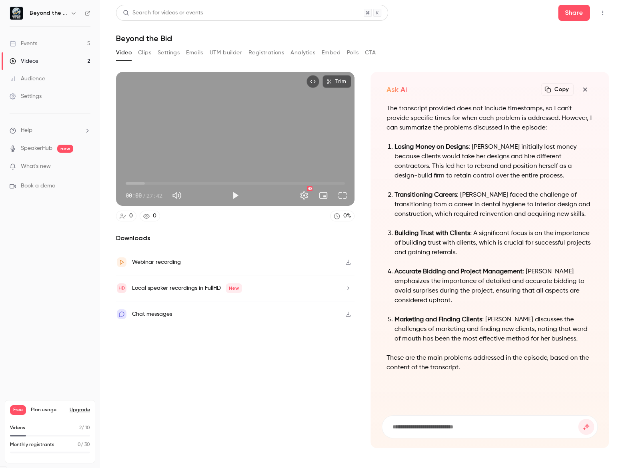
click at [203, 114] on div "Trim 00:00 00:00 / 27:42 HD" at bounding box center [235, 139] width 238 height 134
type input "***"
drag, startPoint x: 336, startPoint y: 170, endPoint x: 307, endPoint y: 169, distance: 29.2
click at [315, 169] on div "Trim 00:00 00:00 / 27:42 HD" at bounding box center [235, 139] width 238 height 134
click at [152, 52] on div "Video Clips Settings Emails UTM builder Registrations Analytics Embed Polls CTA" at bounding box center [246, 52] width 260 height 13
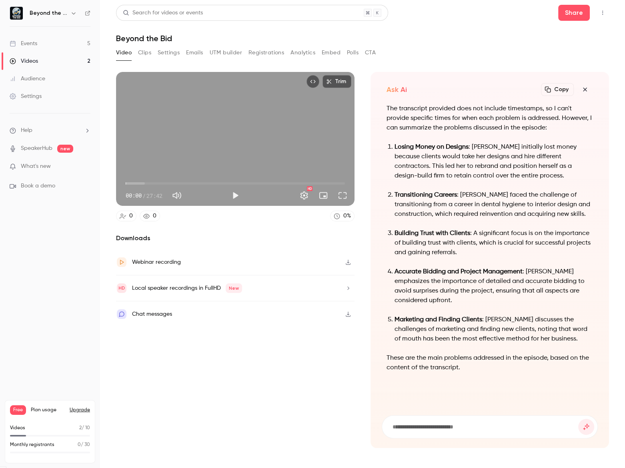
click at [142, 53] on button "Clips" at bounding box center [144, 52] width 13 height 13
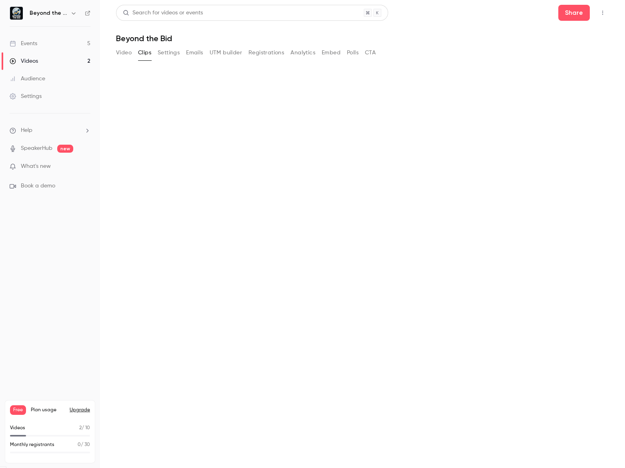
click at [122, 52] on button "Video" at bounding box center [124, 52] width 16 height 13
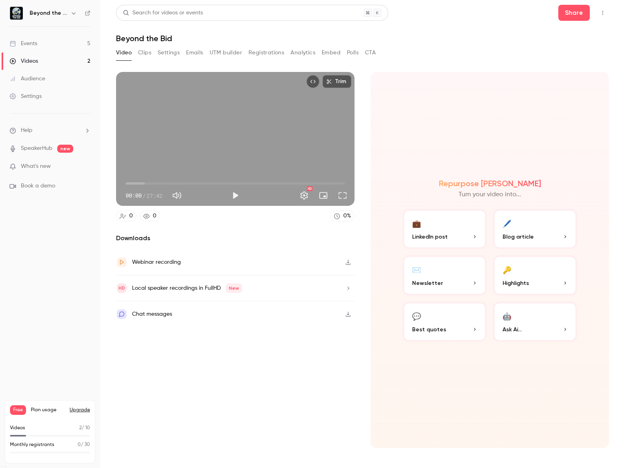
click at [534, 282] on p "Highlights" at bounding box center [534, 283] width 65 height 8
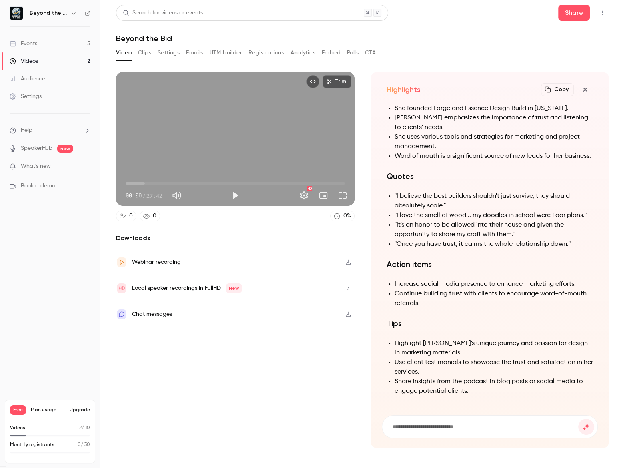
paste input "**********"
type input "**********"
click at [578, 419] on button "submit" at bounding box center [586, 427] width 16 height 16
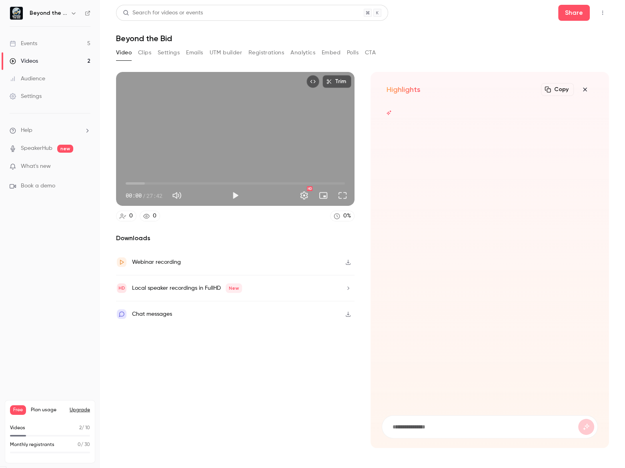
scroll to position [0, 0]
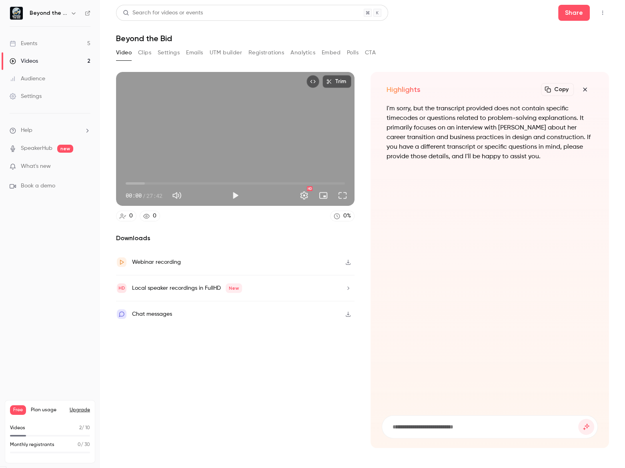
click at [216, 186] on span "00:00" at bounding box center [235, 183] width 219 height 13
type input "*****"
click at [169, 52] on button "Settings" at bounding box center [169, 52] width 22 height 13
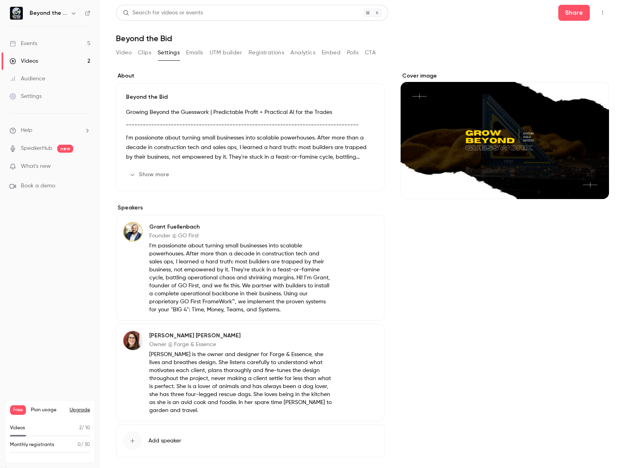
click at [121, 54] on button "Video" at bounding box center [124, 52] width 16 height 13
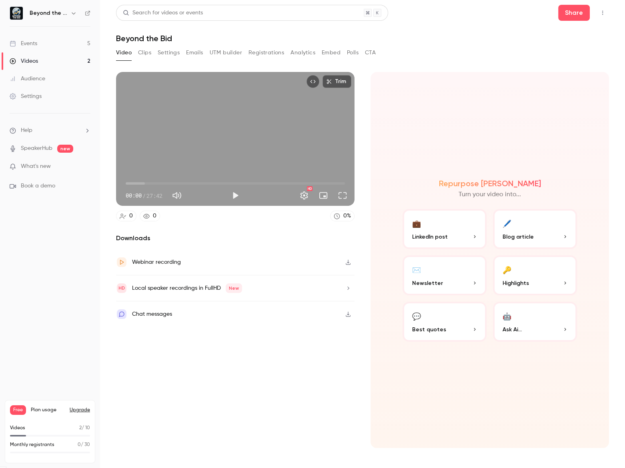
click at [451, 43] on div "Search for videos or events Share Beyond the Bid Video Clips Settings Emails UT…" at bounding box center [362, 234] width 493 height 459
click at [54, 44] on link "Events 5" at bounding box center [50, 44] width 100 height 18
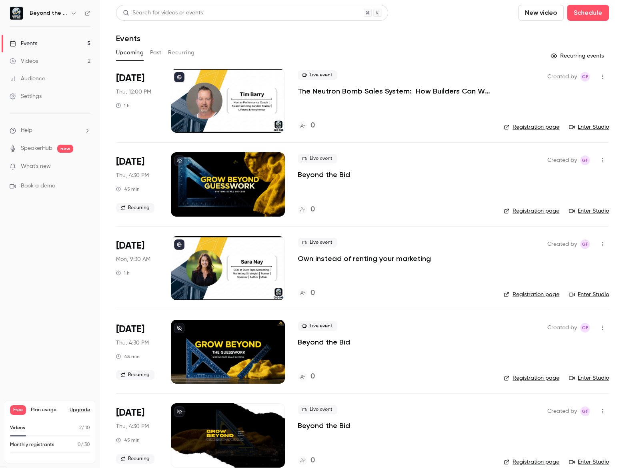
click at [124, 32] on header "Search for videos or events New video Schedule Events" at bounding box center [362, 24] width 493 height 38
click at [51, 16] on h6 "Beyond the Bid" at bounding box center [49, 13] width 38 height 8
click at [87, 16] on div "Beyond the Bid" at bounding box center [50, 13] width 81 height 14
click at [85, 11] on icon at bounding box center [88, 13] width 6 height 6
